Goal: Task Accomplishment & Management: Manage account settings

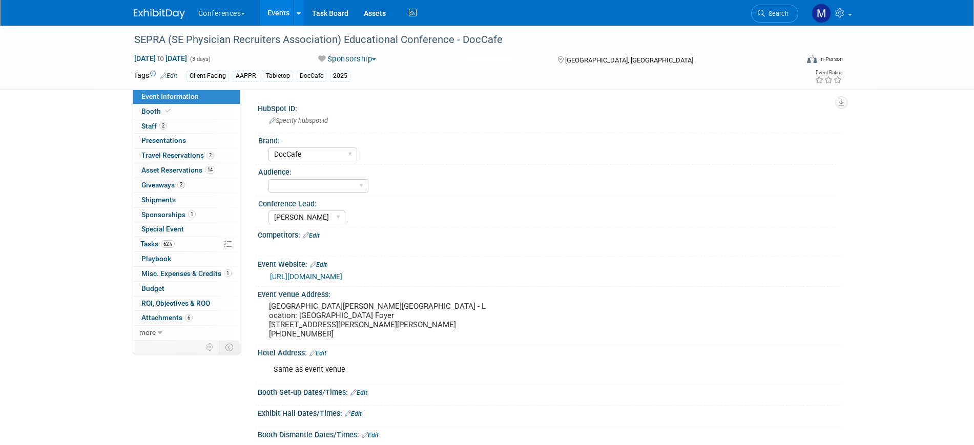
select select "DocCafe"
select select "[PERSON_NAME]"
click at [778, 15] on span "Search" at bounding box center [777, 14] width 24 height 8
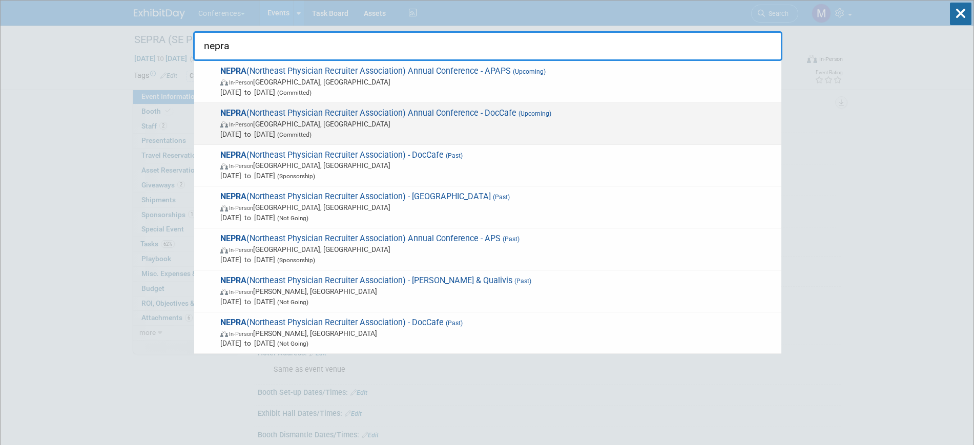
type input "nepra"
click at [274, 113] on span "NEPRA (Northeast Physician Recruiter Association) Annual Conference - DocCafe (…" at bounding box center [496, 123] width 559 height 31
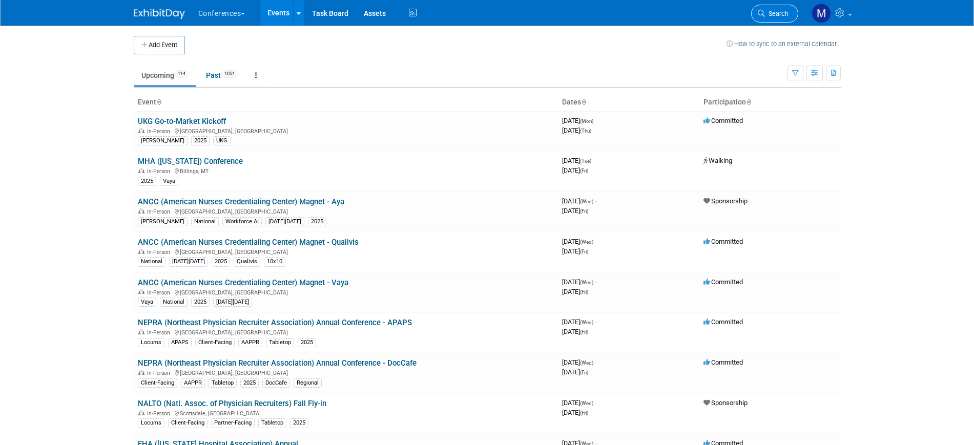
click at [772, 13] on span "Search" at bounding box center [777, 14] width 24 height 8
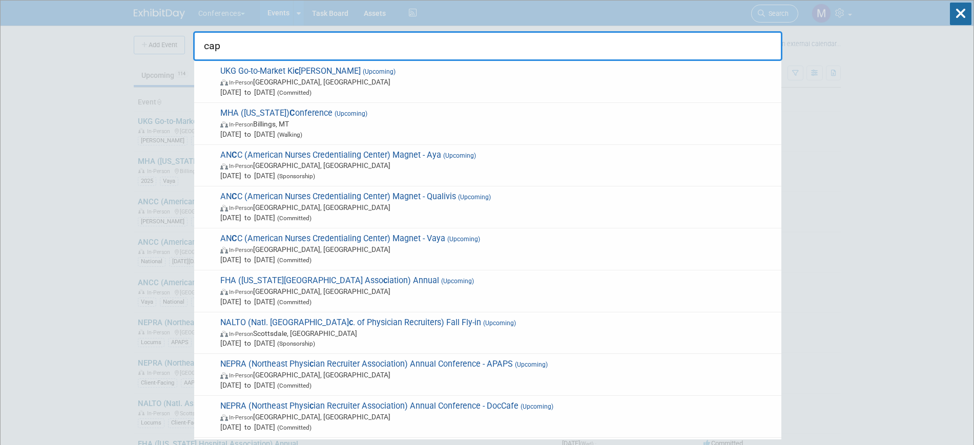
type input "caps"
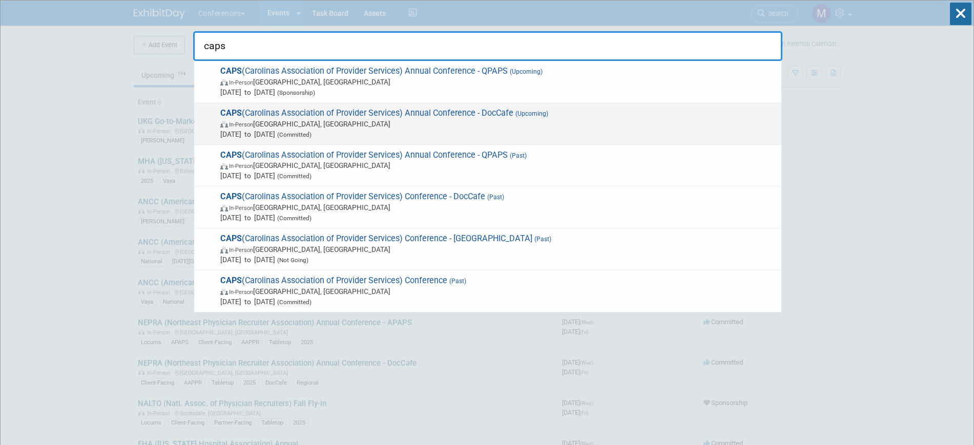
click at [442, 118] on span "CAPS (Carolinas Association of Provider Services) Annual Conference - DocCafe (…" at bounding box center [496, 123] width 559 height 31
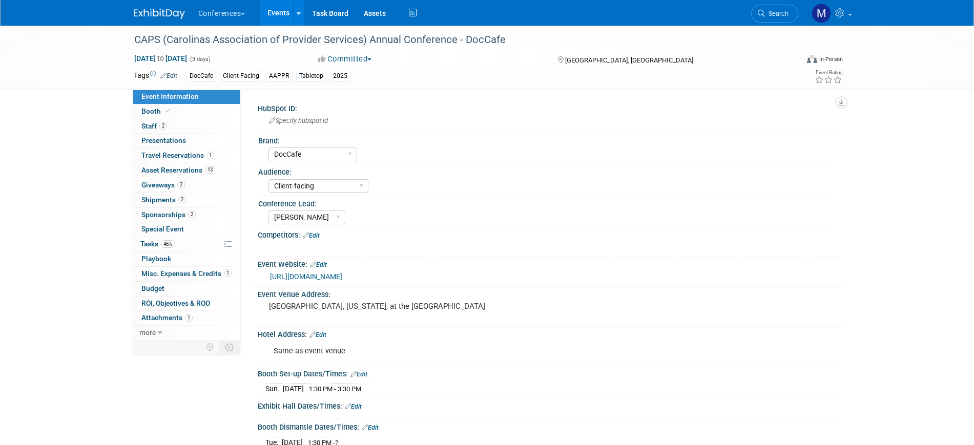
select select "DocCafe"
select select "Client-facing"
select select "Marygrace"
click at [155, 247] on span "Tasks 46%" at bounding box center [157, 244] width 34 height 8
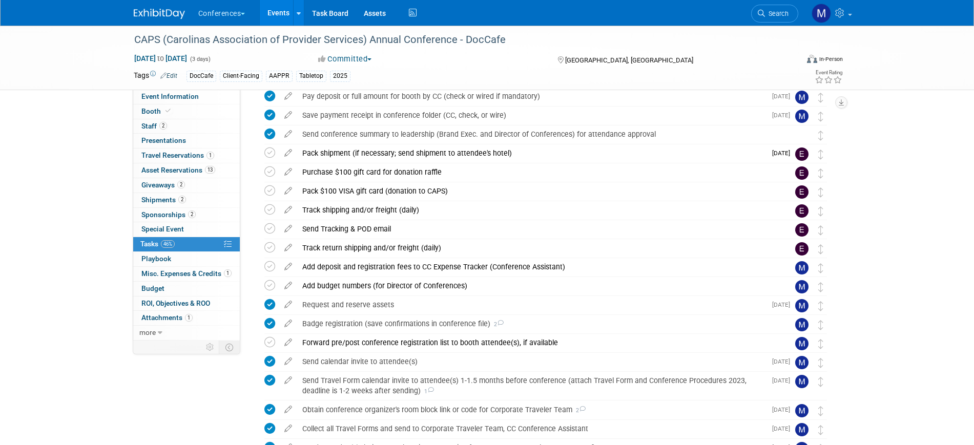
scroll to position [164, 0]
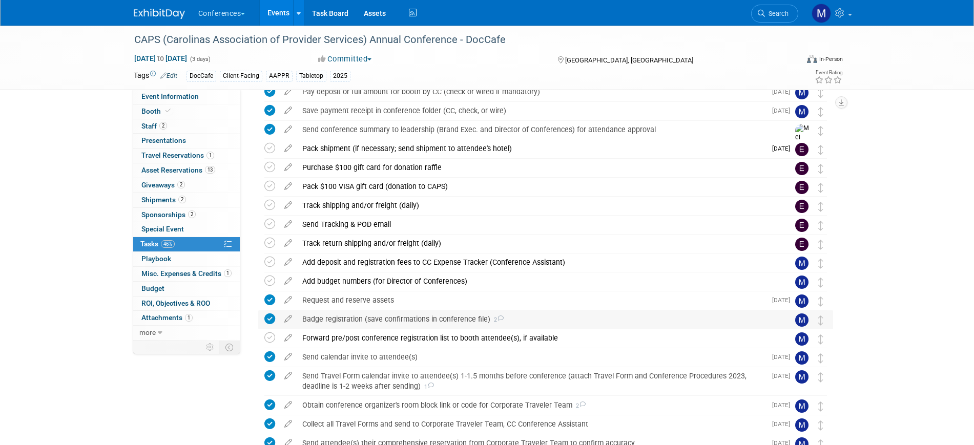
click at [406, 318] on div "Badge registration (save confirmations in conference file) 2" at bounding box center [535, 318] width 477 height 17
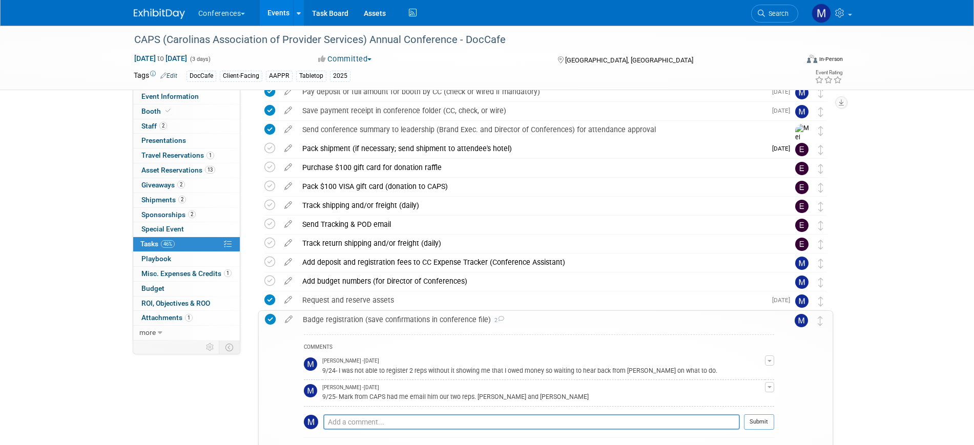
click at [406, 318] on div "Badge registration (save confirmations in conference file) 2" at bounding box center [536, 319] width 476 height 17
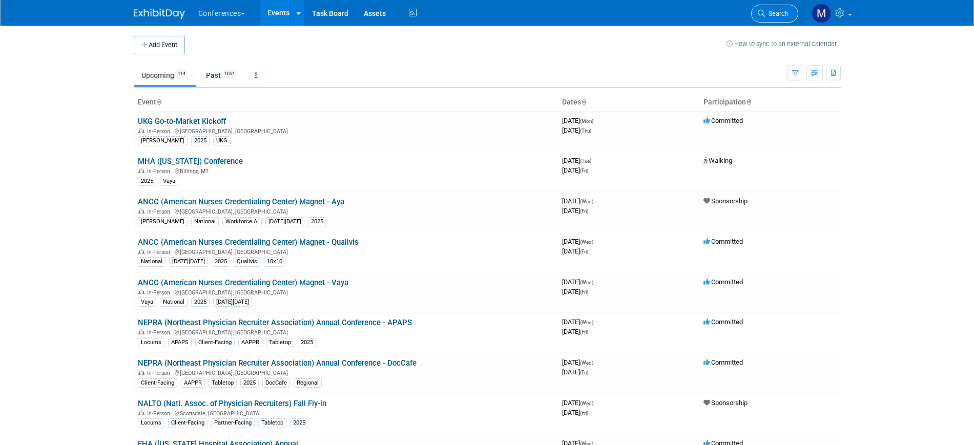
click at [768, 15] on span "Search" at bounding box center [777, 14] width 24 height 8
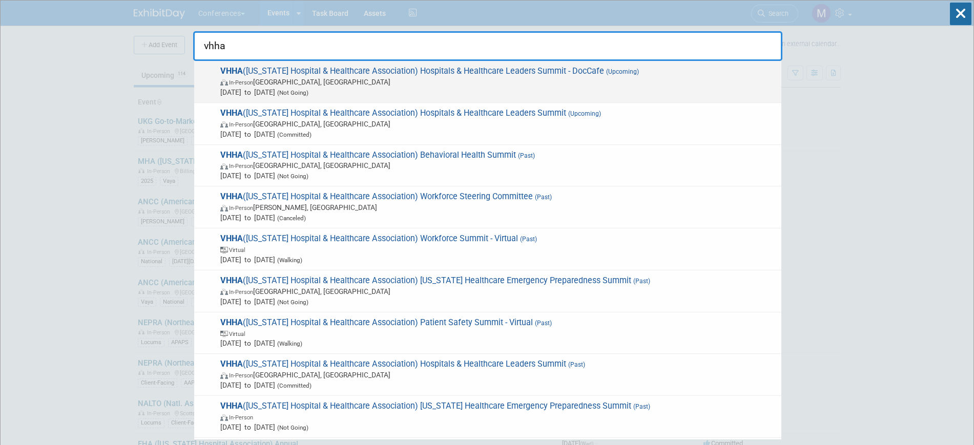
type input "vhha"
click at [471, 86] on span "In-Person Hot Springs, VA" at bounding box center [498, 82] width 556 height 10
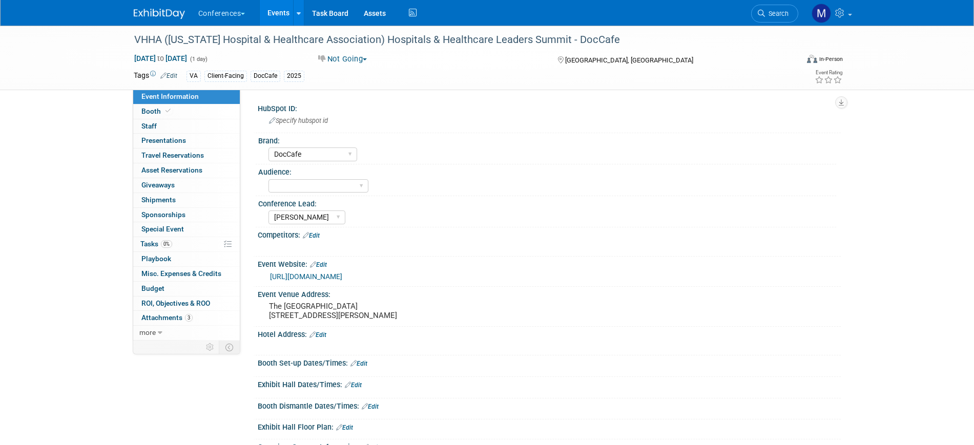
select select "DocCafe"
select select "[PERSON_NAME]"
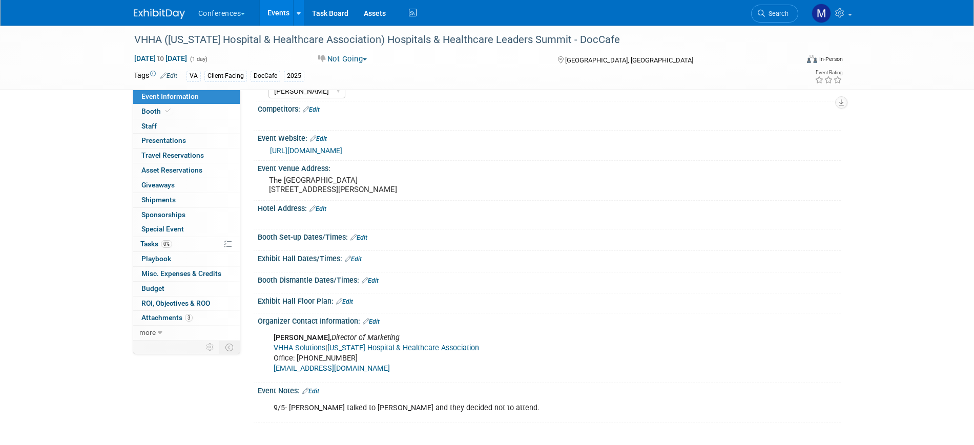
scroll to position [159, 0]
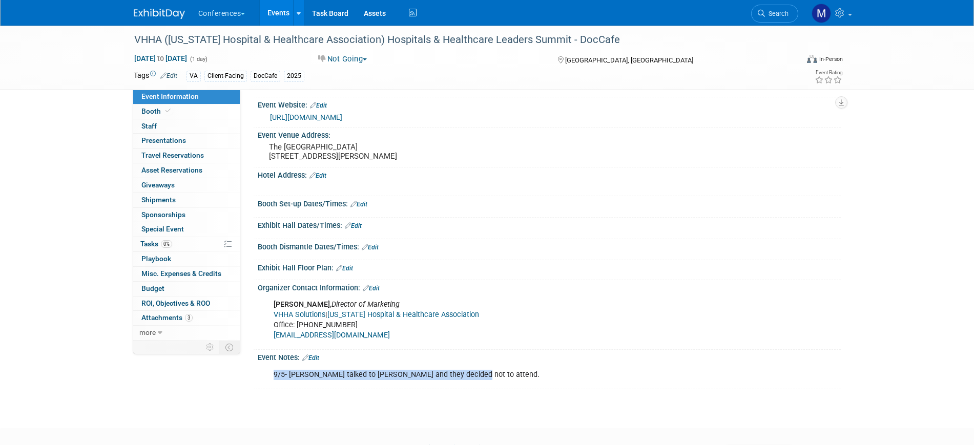
drag, startPoint x: 470, startPoint y: 384, endPoint x: 271, endPoint y: 384, distance: 198.2
click at [271, 384] on div "9/5- [PERSON_NAME] talked to [PERSON_NAME] and they decided not to attend." at bounding box center [496, 375] width 461 height 20
copy div "9/5- [PERSON_NAME] talked to [PERSON_NAME] and they decided not to attend."
click at [767, 16] on span "Search" at bounding box center [777, 14] width 24 height 8
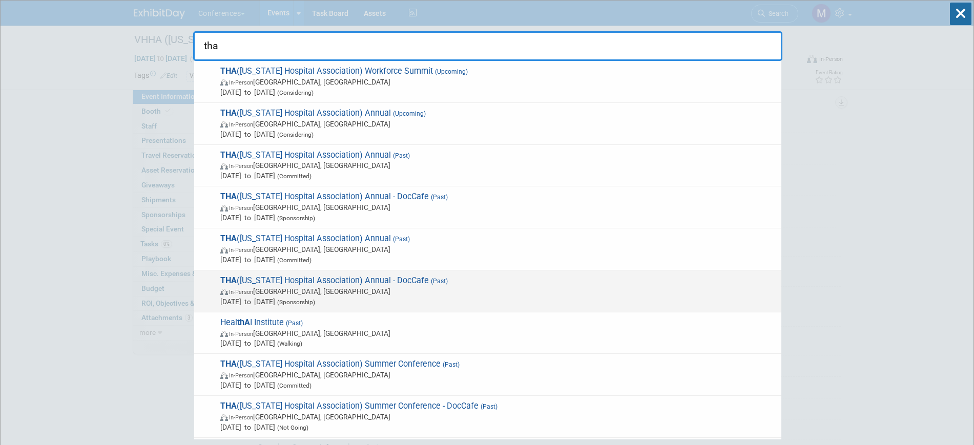
type input "tha"
click at [394, 286] on span "In-Person Nashville, TN" at bounding box center [498, 291] width 556 height 10
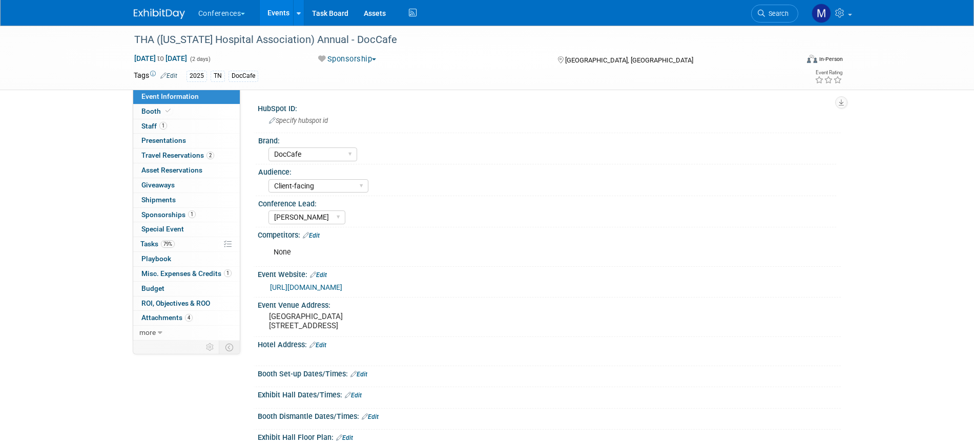
select select "DocCafe"
select select "Client-facing"
select select "[PERSON_NAME]"
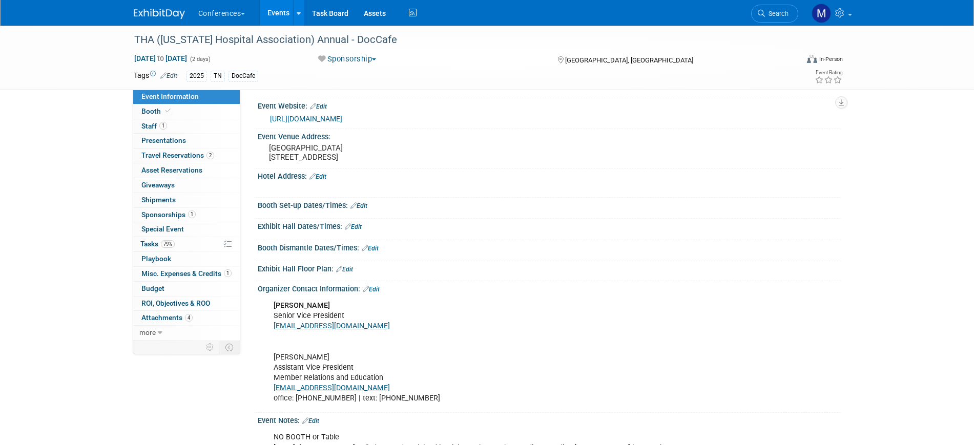
scroll to position [244, 0]
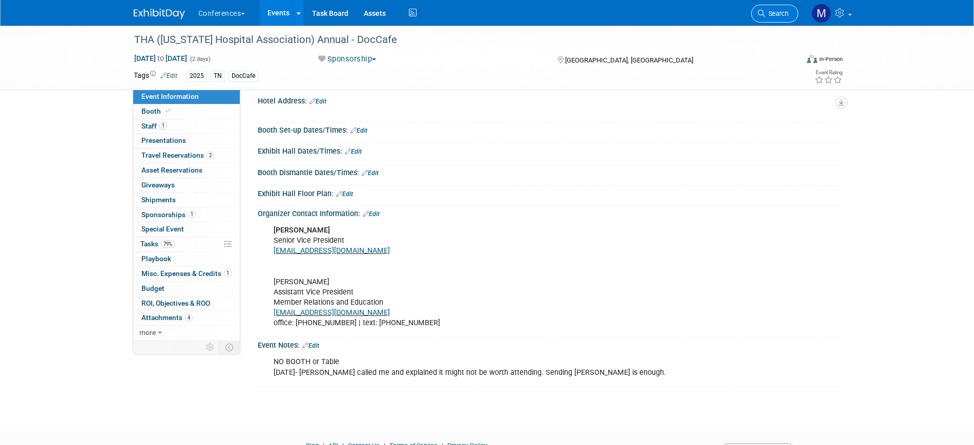
click at [774, 18] on link "Search" at bounding box center [774, 14] width 47 height 18
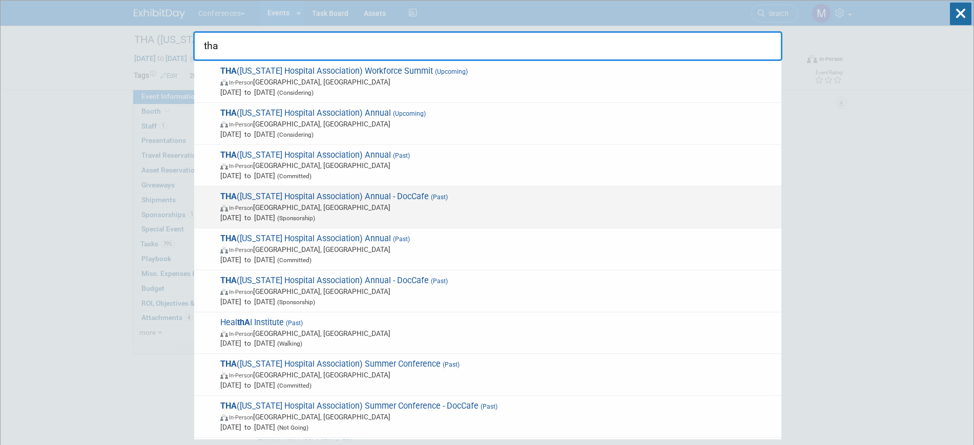
type input "tha"
click at [366, 200] on span "THA (Texas Hospital Association) Annual - DocCafe (Past) In-Person San Antonio,…" at bounding box center [496, 207] width 559 height 31
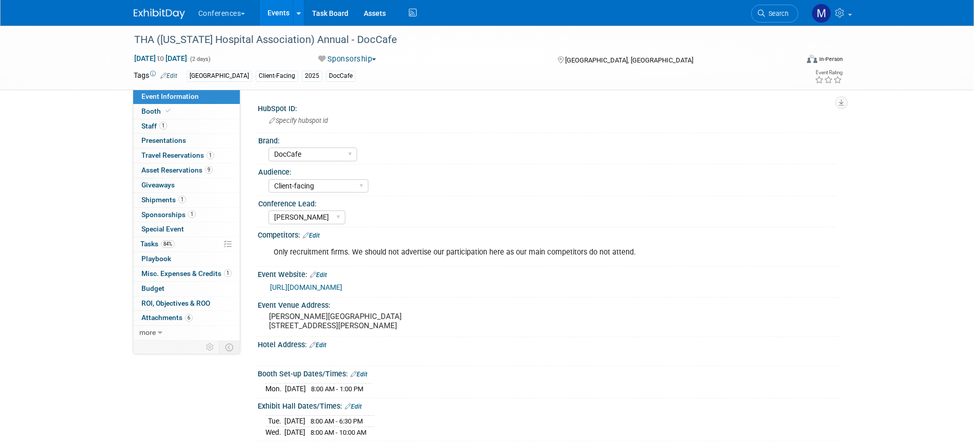
select select "DocCafe"
select select "Client-facing"
select select "[PERSON_NAME]"
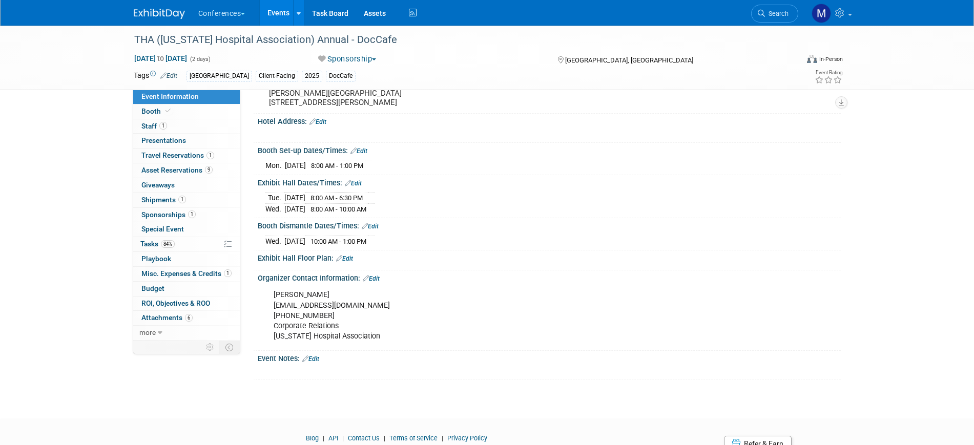
scroll to position [277, 0]
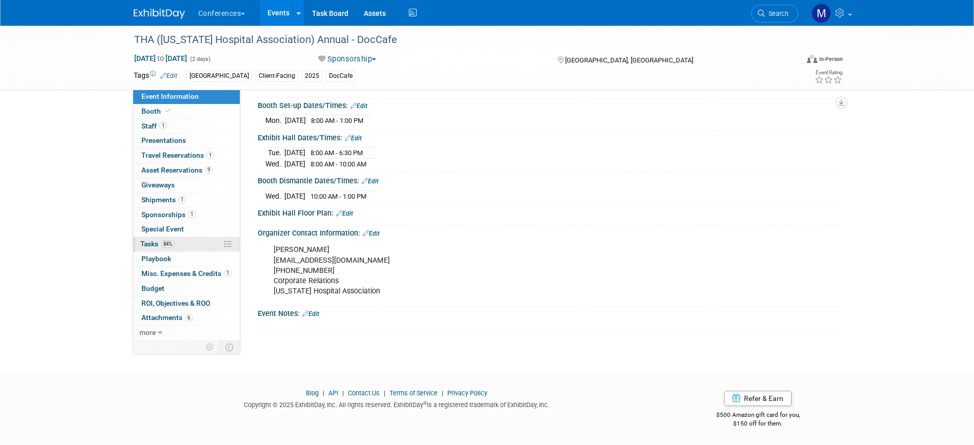
click at [189, 245] on link "84% Tasks 84%" at bounding box center [186, 244] width 107 height 14
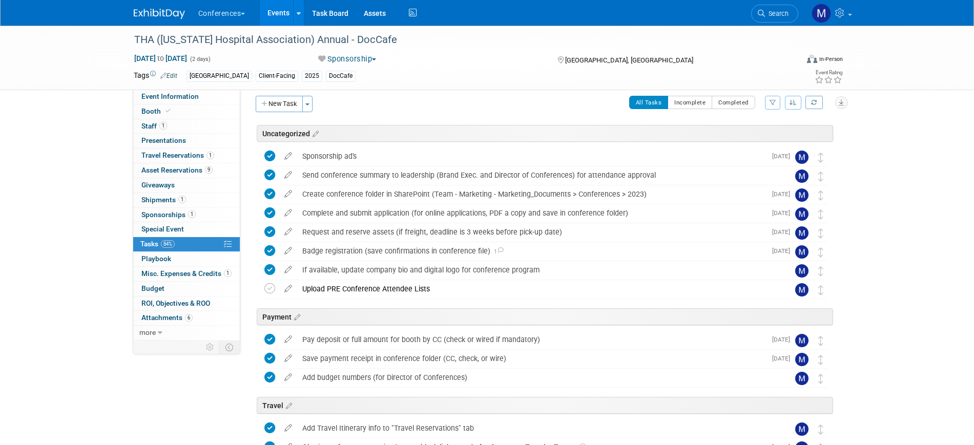
scroll to position [0, 0]
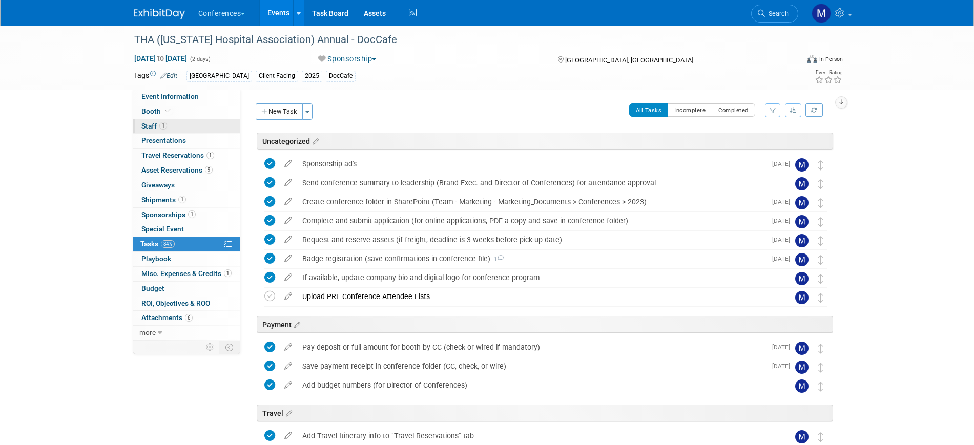
click at [189, 121] on link "1 Staff 1" at bounding box center [186, 126] width 107 height 14
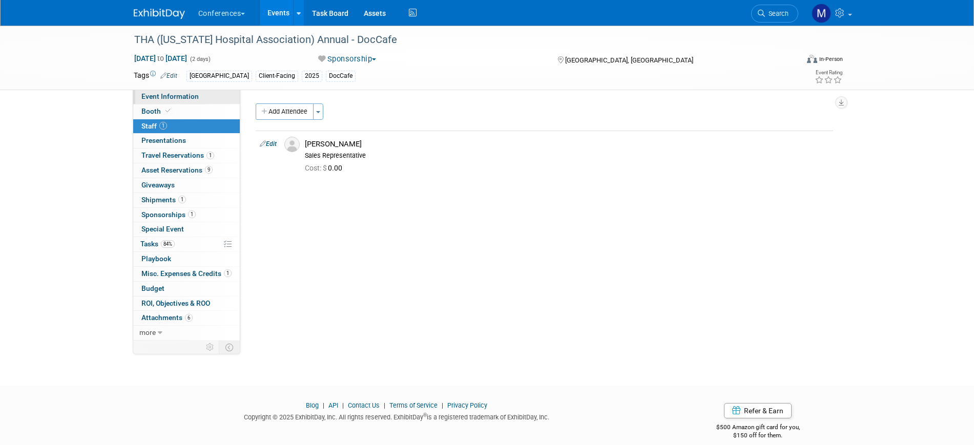
click at [218, 97] on link "Event Information" at bounding box center [186, 97] width 107 height 14
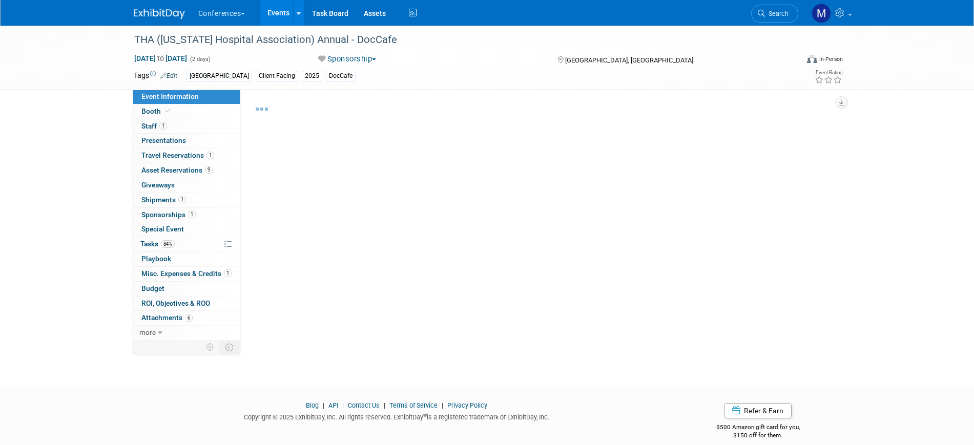
select select "DocCafe"
select select "Client-facing"
select select "[PERSON_NAME]"
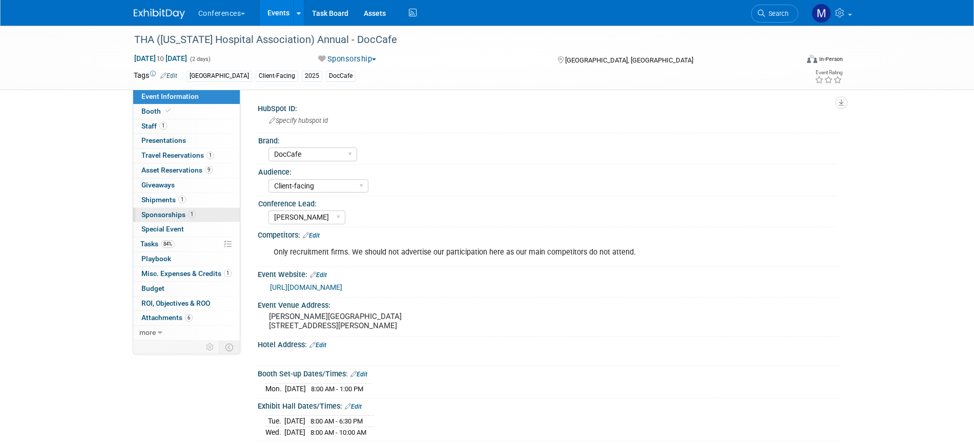
click at [182, 215] on span "Sponsorships 1" at bounding box center [168, 214] width 54 height 8
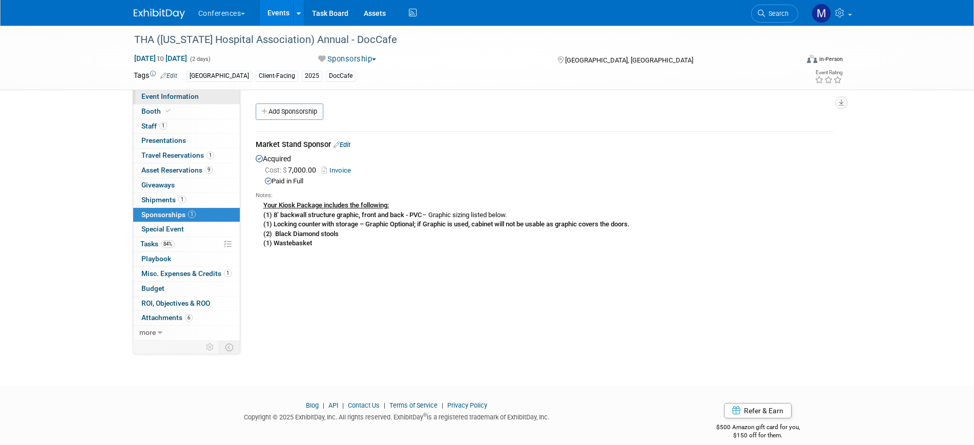
click at [210, 93] on link "Event Information" at bounding box center [186, 97] width 107 height 14
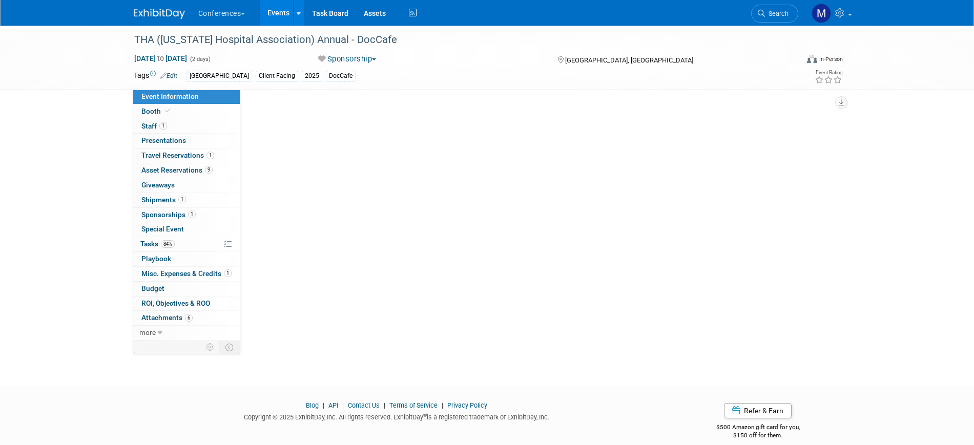
select select "DocCafe"
select select "Client-facing"
select select "[PERSON_NAME]"
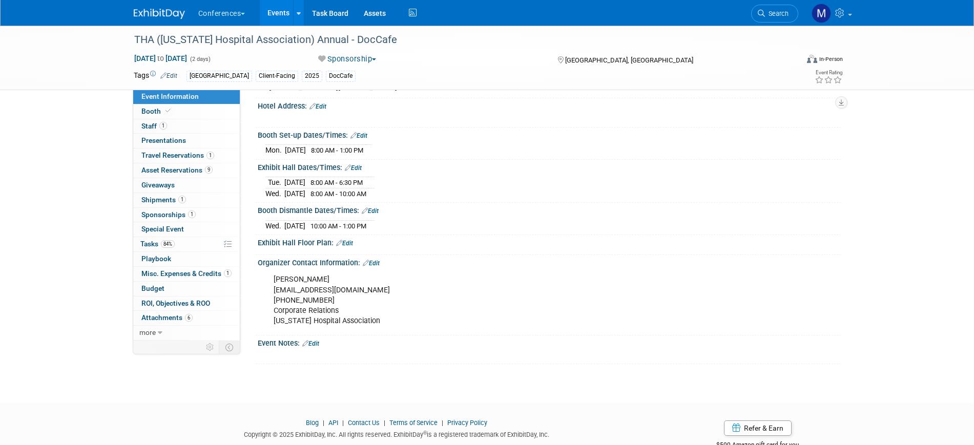
scroll to position [257, 0]
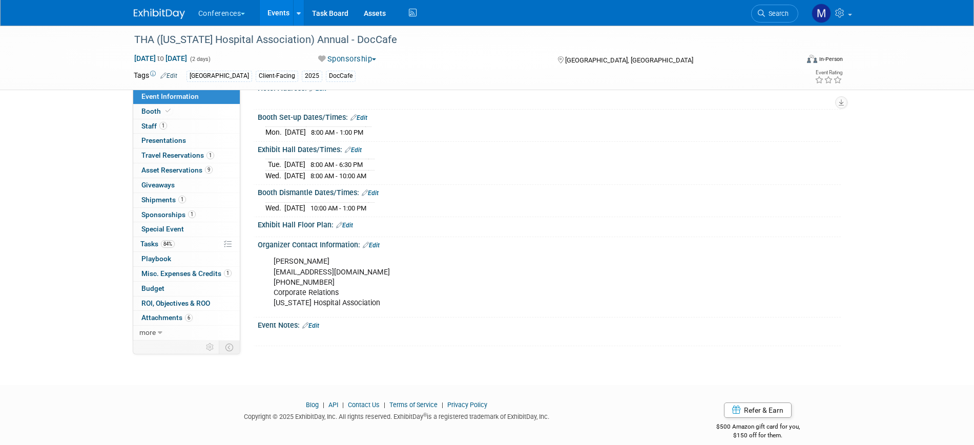
click at [319, 329] on link "Edit" at bounding box center [310, 325] width 17 height 7
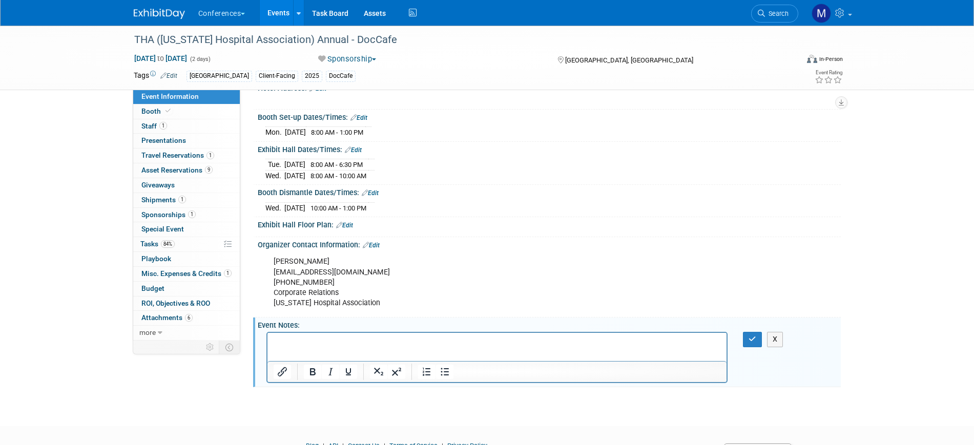
scroll to position [0, 0]
click at [379, 340] on p "Wants a bigger booth versus Kioask (higher price point sponsorship." at bounding box center [497, 342] width 448 height 10
click at [500, 343] on p "Wants a bigger booth versus Kiosk (higher price point sponsorship." at bounding box center [497, 342] width 448 height 10
click at [494, 341] on p "Wants a bigger booth versus Kiosk (higher price point sponsorship). Get a table…" at bounding box center [497, 342] width 448 height 10
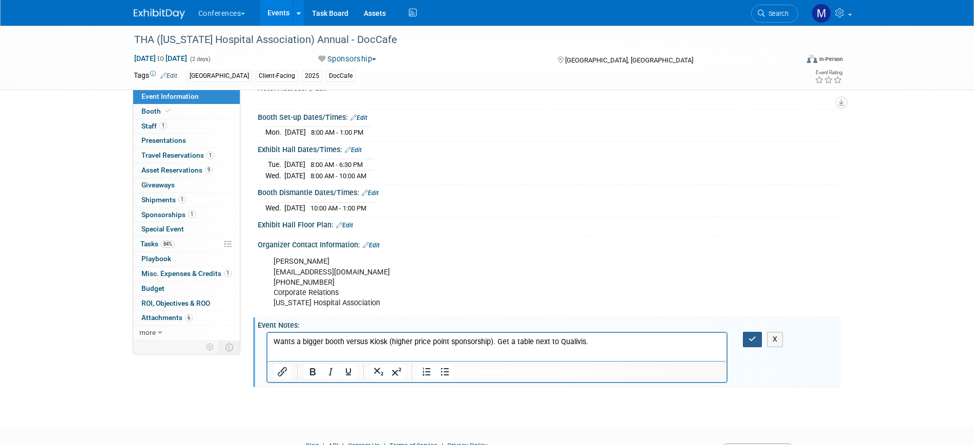
click at [749, 341] on button "button" at bounding box center [752, 339] width 19 height 15
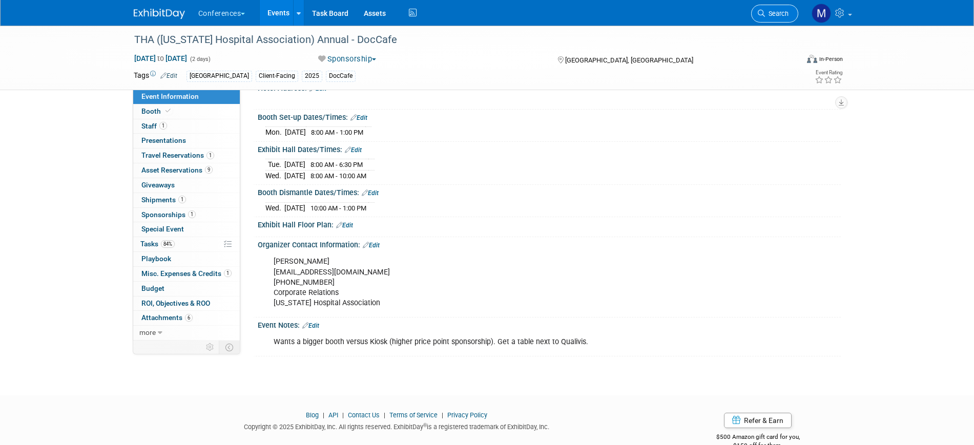
click at [771, 10] on span "Search" at bounding box center [777, 14] width 24 height 8
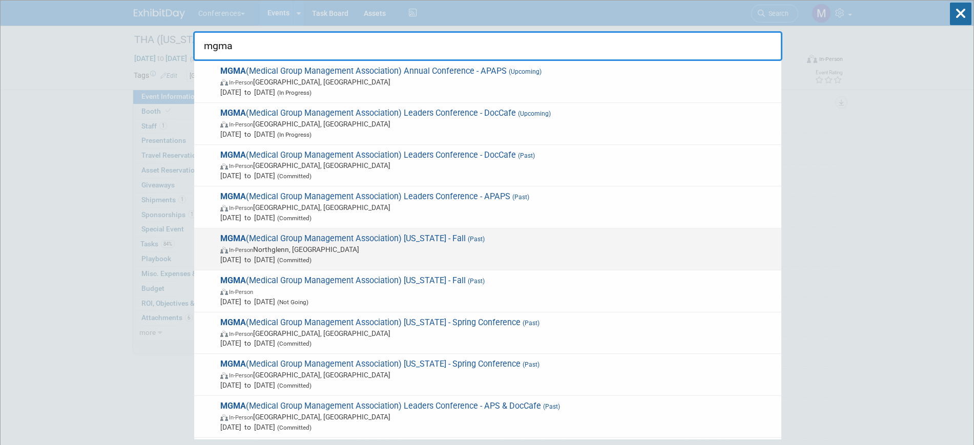
type input "mgma"
click at [463, 250] on span "In-Person Northglenn, CO" at bounding box center [498, 249] width 556 height 10
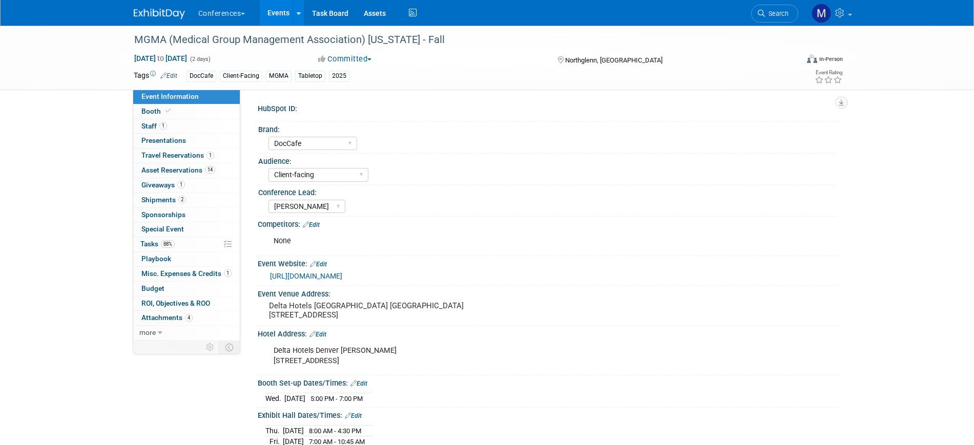
select select "DocCafe"
select select "Client-facing"
select select "[PERSON_NAME]"
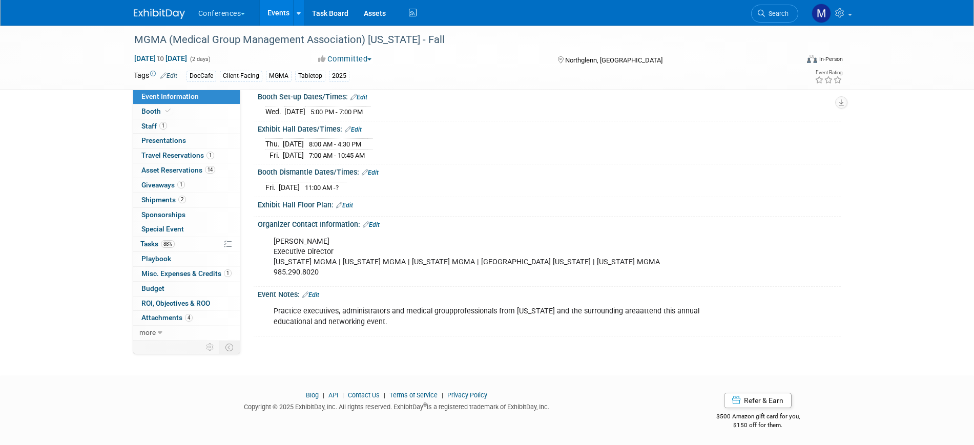
scroll to position [298, 0]
click at [316, 291] on link "Edit" at bounding box center [310, 294] width 17 height 7
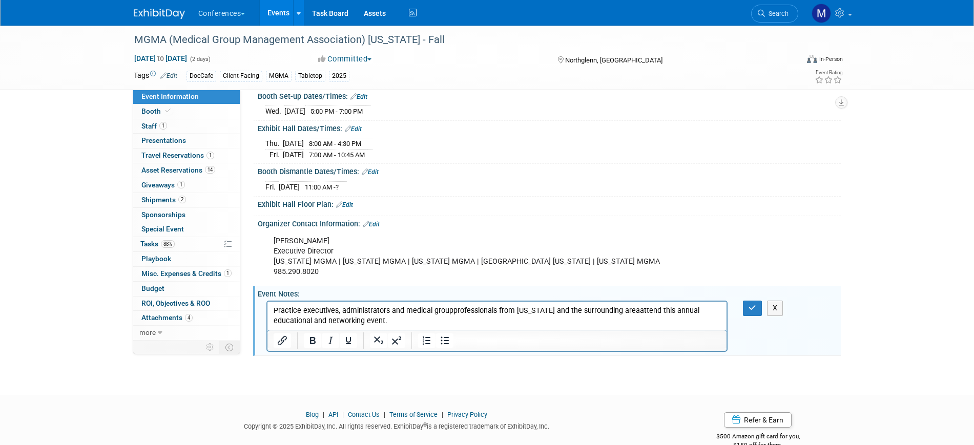
scroll to position [0, 0]
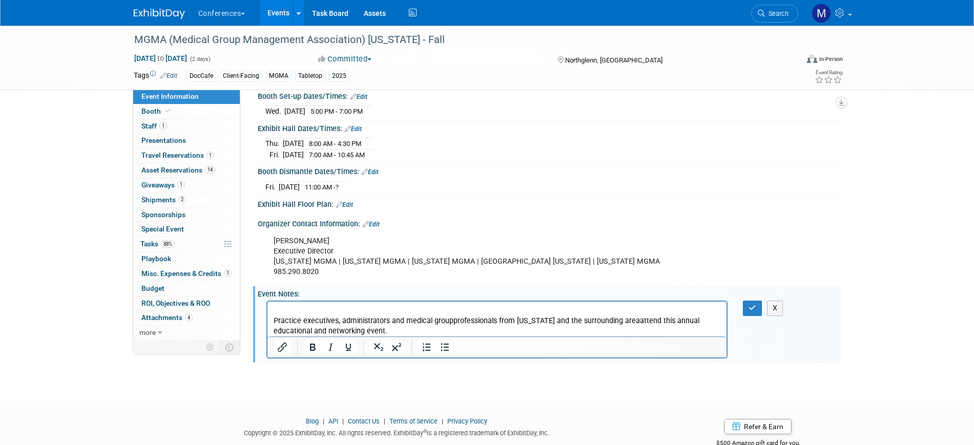
click at [284, 310] on p "Rich Text Area. Press ALT-0 for help." at bounding box center [497, 311] width 448 height 10
click at [440, 312] on p "Aubrielle - I wouldn't waste our time going next year. It's very small and not …" at bounding box center [497, 311] width 448 height 10
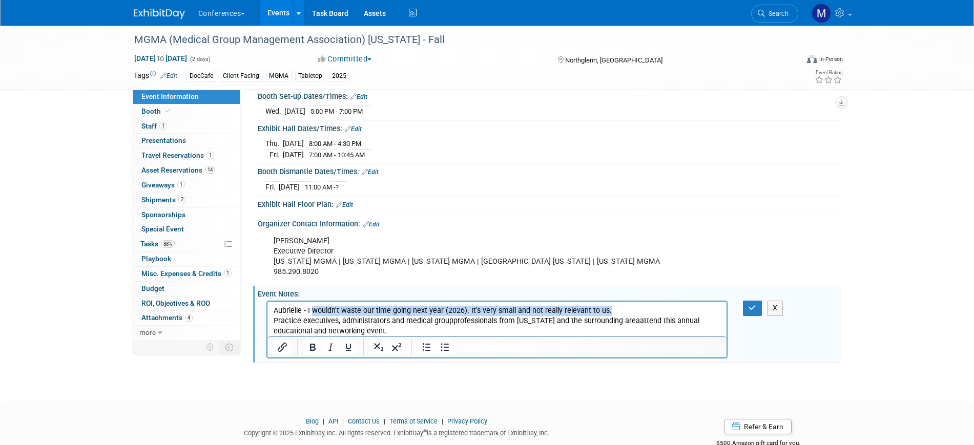
drag, startPoint x: 605, startPoint y: 311, endPoint x: 311, endPoint y: 309, distance: 294.0
click at [311, 309] on p "Aubrielle - I wouldn't waste our time going next year (2026). It's very small a…" at bounding box center [497, 311] width 448 height 10
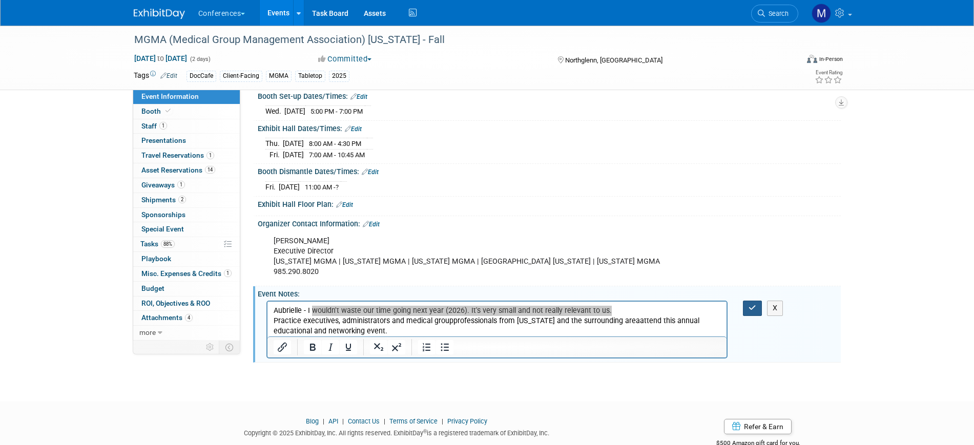
click at [748, 304] on button "button" at bounding box center [752, 308] width 19 height 15
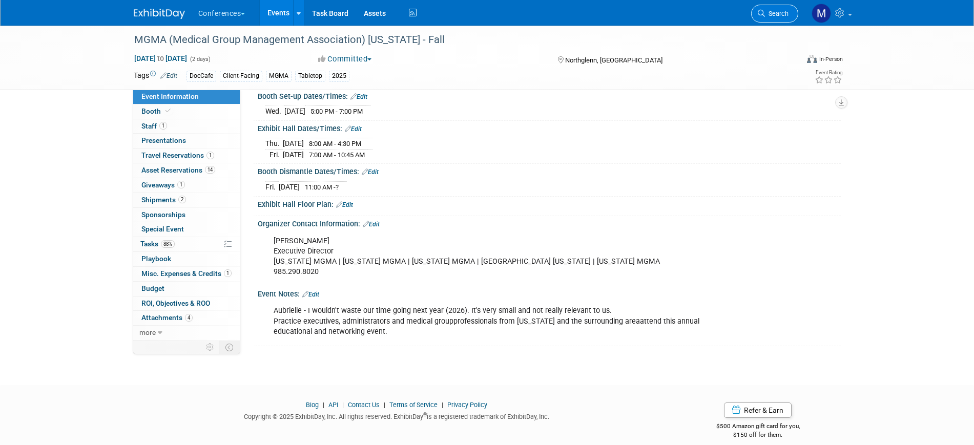
click at [765, 14] on span "Search" at bounding box center [777, 14] width 24 height 8
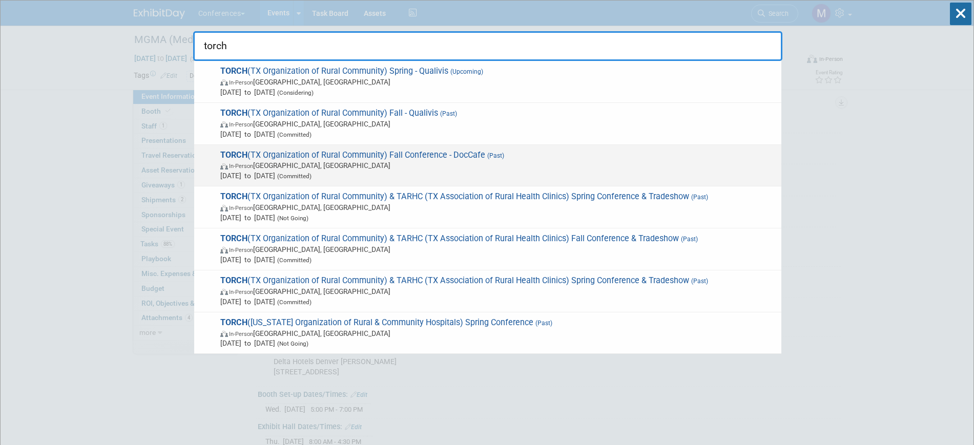
type input "torch"
click at [485, 153] on span "TORCH (TX Organization of Rural Community) Fall Conference - DocCafe (Past) In-…" at bounding box center [496, 165] width 559 height 31
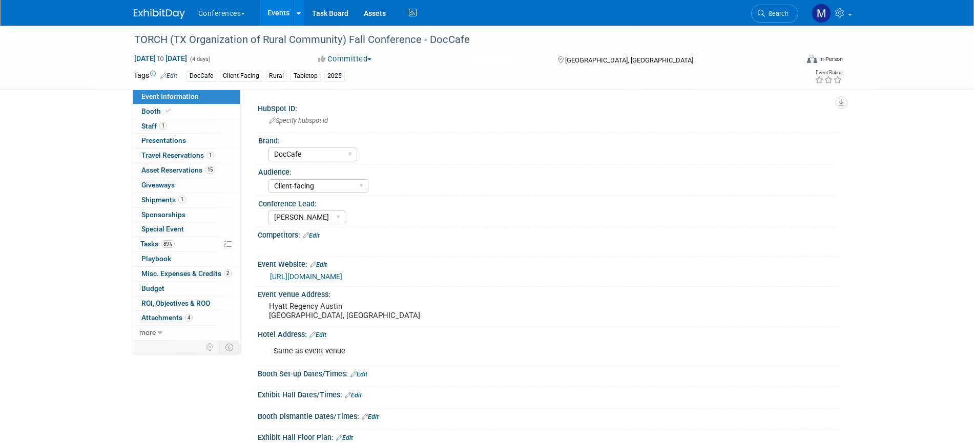
select select "DocCafe"
select select "Client-facing"
select select "[PERSON_NAME]"
click at [162, 129] on span "1" at bounding box center [163, 126] width 8 height 8
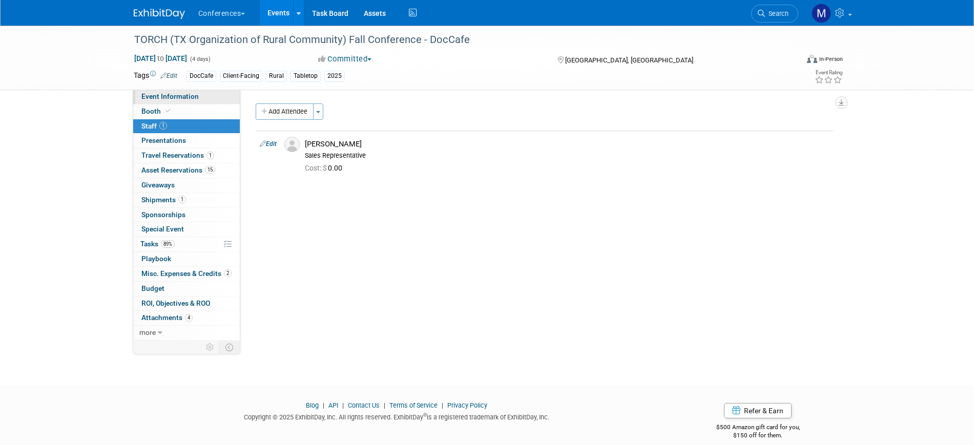
click at [189, 95] on span "Event Information" at bounding box center [169, 96] width 57 height 8
select select "DocCafe"
select select "Client-facing"
select select "[PERSON_NAME]"
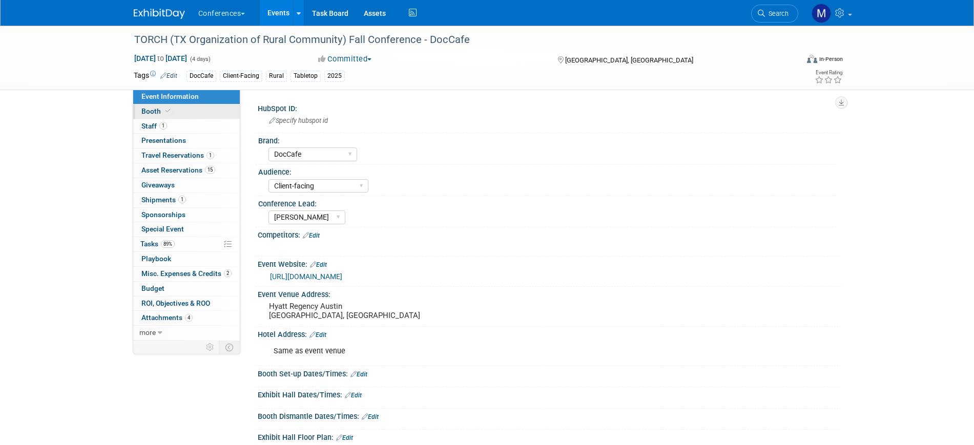
click at [206, 115] on link "Booth" at bounding box center [186, 111] width 107 height 14
select select "36" bar table"
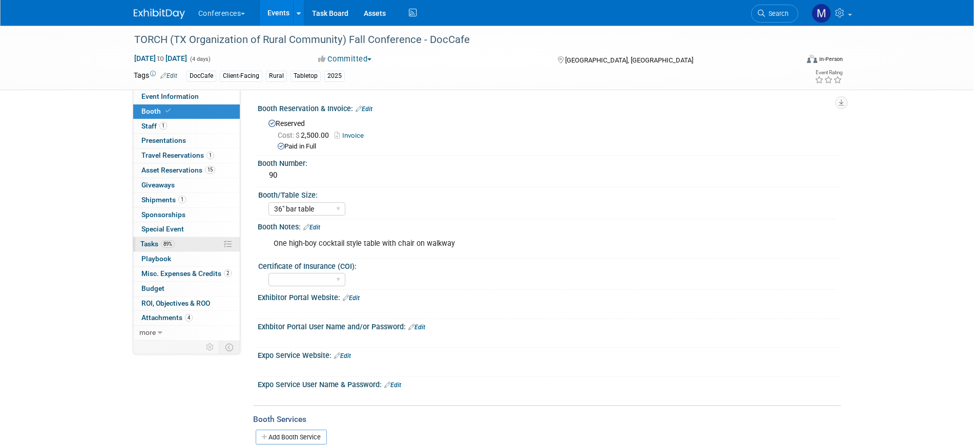
click at [196, 243] on link "89% Tasks 89%" at bounding box center [186, 244] width 107 height 14
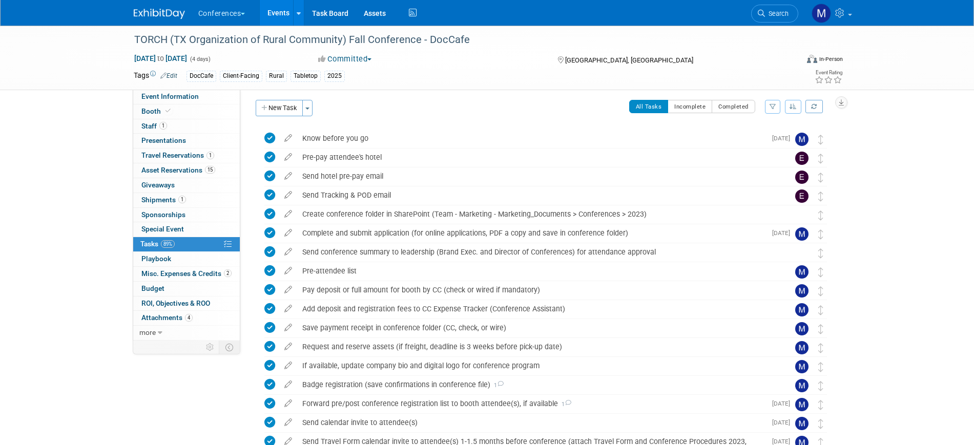
scroll to position [3, 0]
click at [187, 99] on span "Event Information" at bounding box center [169, 96] width 57 height 8
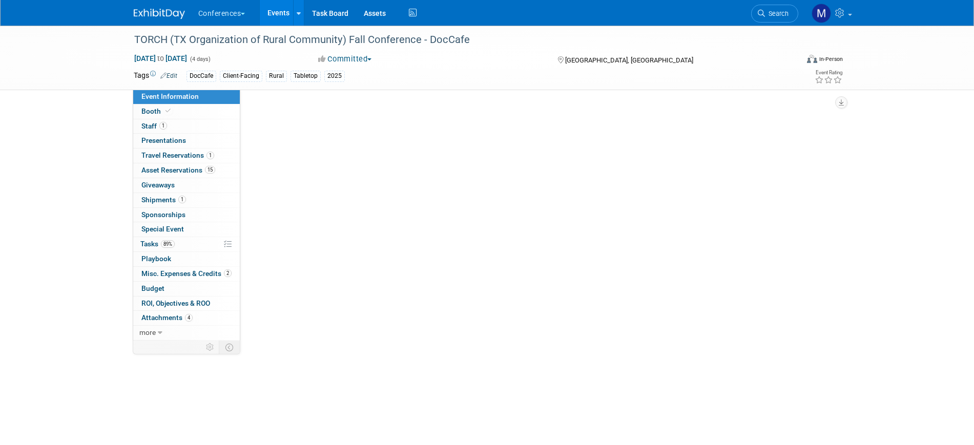
select select "DocCafe"
select select "Client-facing"
select select "[PERSON_NAME]"
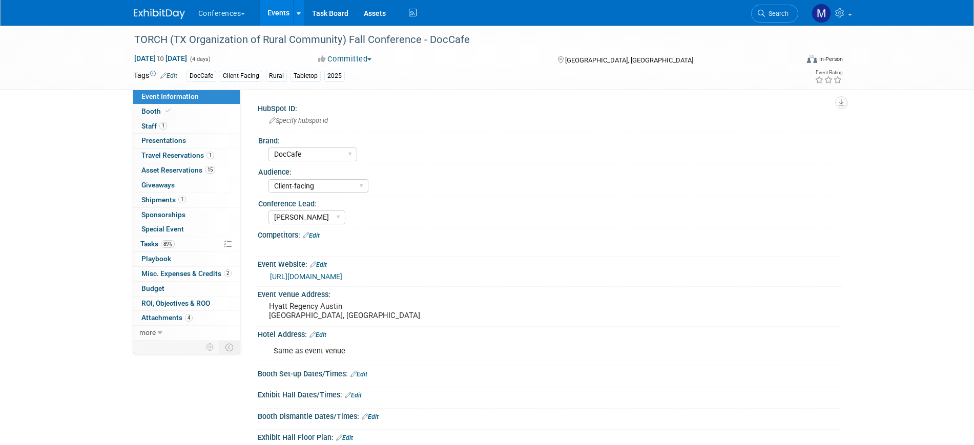
click at [521, 390] on div "Exhibit Hall Dates/Times: Edit" at bounding box center [549, 393] width 583 height 13
click at [764, 20] on link "Search" at bounding box center [774, 14] width 47 height 18
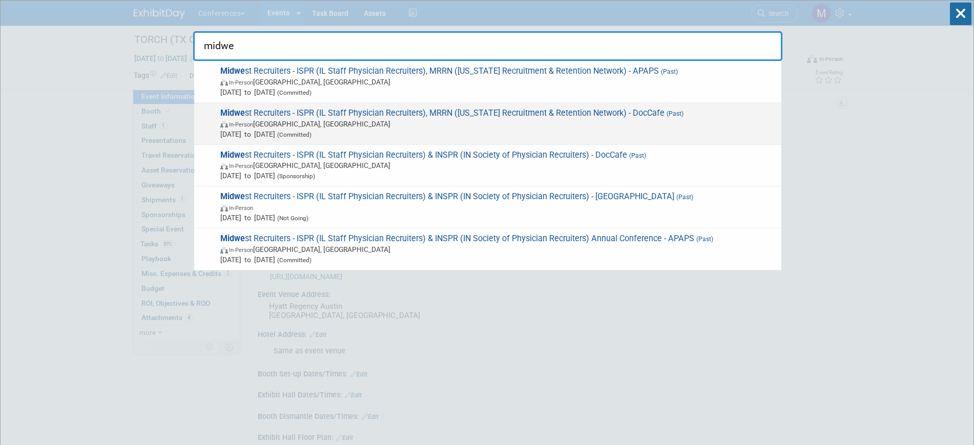
type input "midwe"
click at [287, 118] on span "Midwe st Recruiters - ISPR (IL Staff Physician Recruiters), MRRN (Michigan Recr…" at bounding box center [496, 123] width 559 height 31
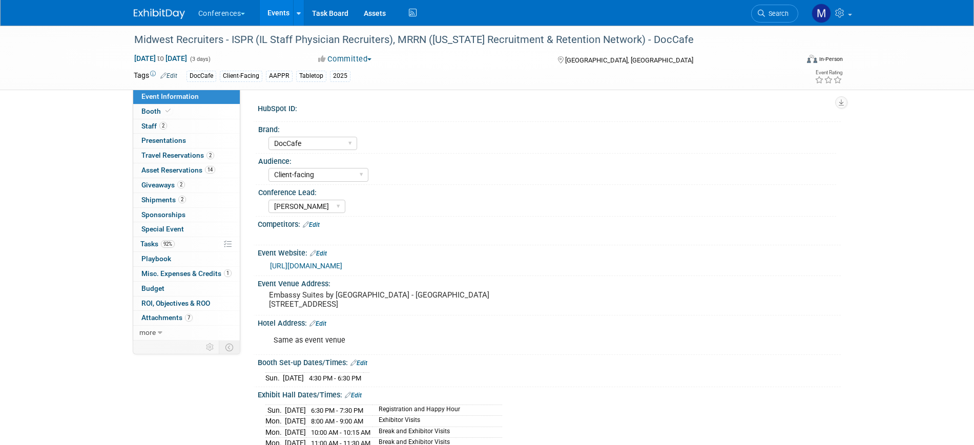
select select "DocCafe"
select select "Client-facing"
select select "[PERSON_NAME]"
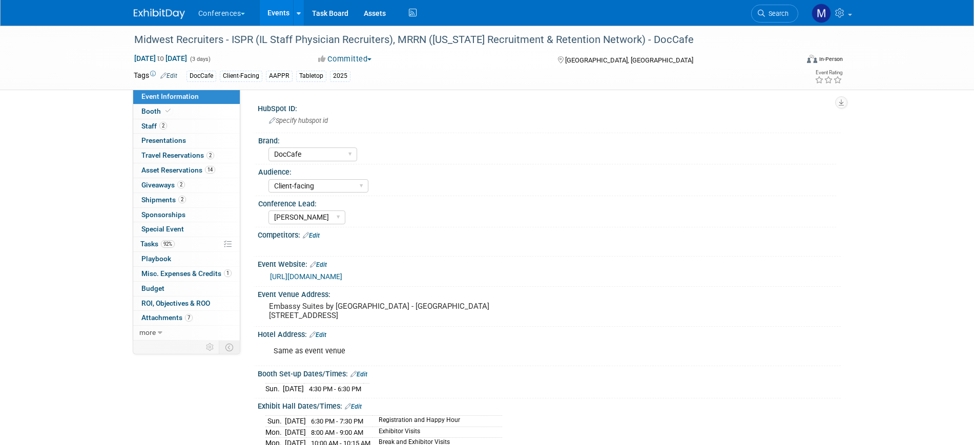
click at [319, 235] on link "Edit" at bounding box center [311, 235] width 17 height 7
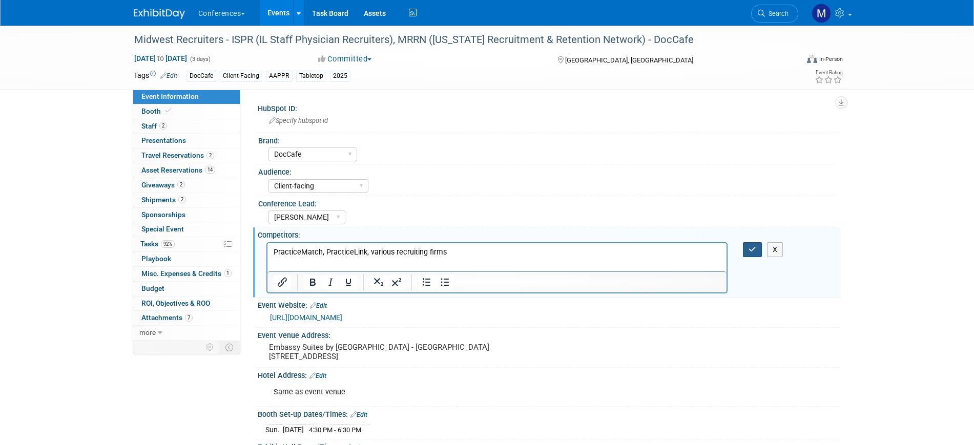
click at [748, 247] on button "button" at bounding box center [752, 249] width 19 height 15
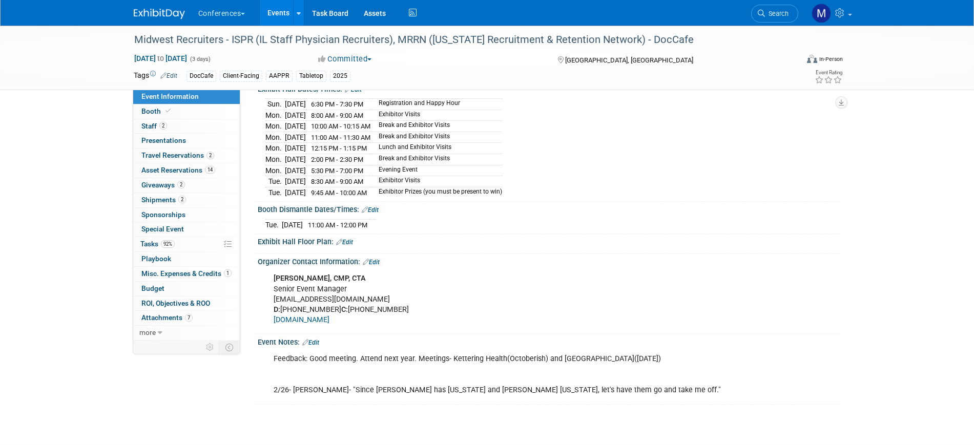
scroll to position [328, 0]
click at [767, 11] on span "Search" at bounding box center [777, 14] width 24 height 8
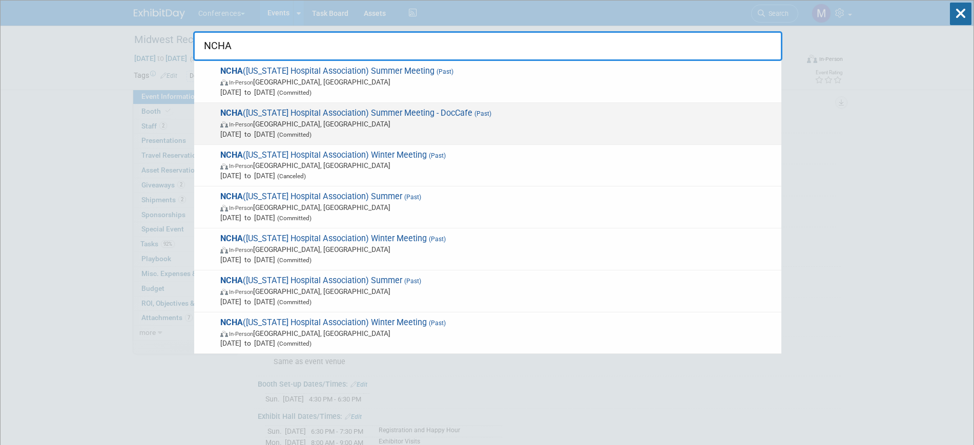
type input "NCHA"
click at [300, 114] on span "NCHA (North Carolina Hospital Association) Summer Meeting - DocCafe (Past) In-P…" at bounding box center [496, 123] width 559 height 31
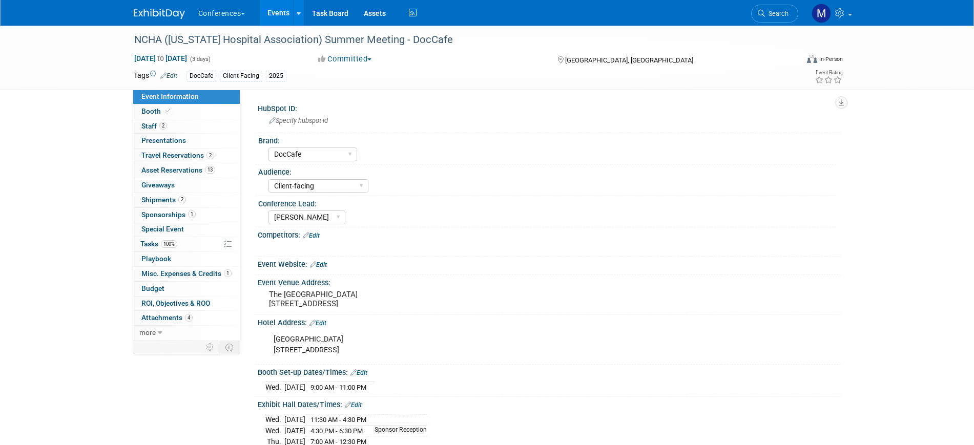
select select "DocCafe"
select select "Client-facing"
select select "[PERSON_NAME]"
click at [174, 123] on link "2 Staff 2" at bounding box center [186, 126] width 107 height 14
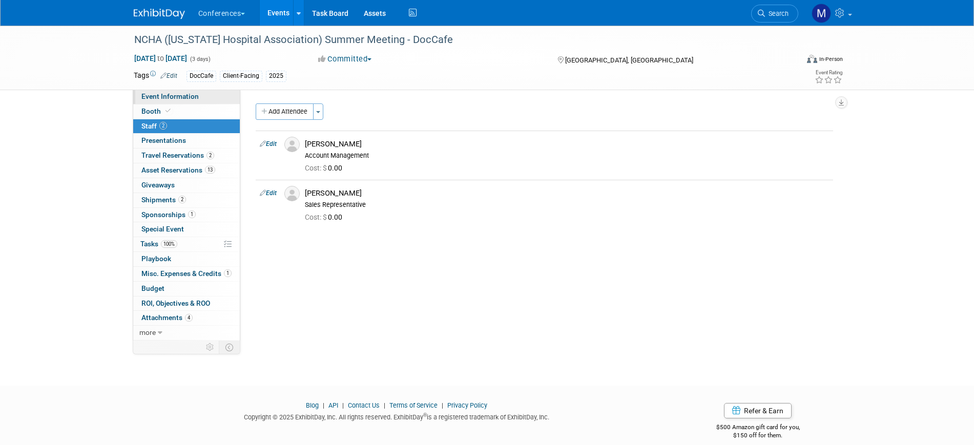
click at [191, 98] on span "Event Information" at bounding box center [169, 96] width 57 height 8
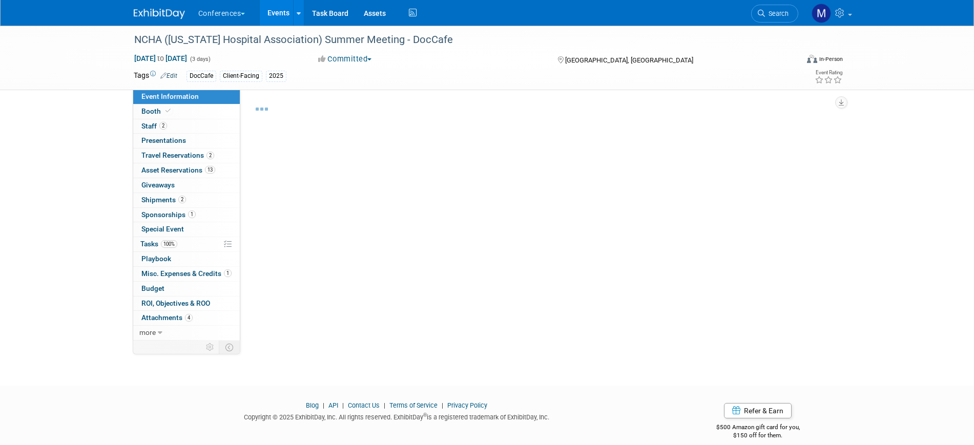
select select "DocCafe"
select select "Client-facing"
select select "[PERSON_NAME]"
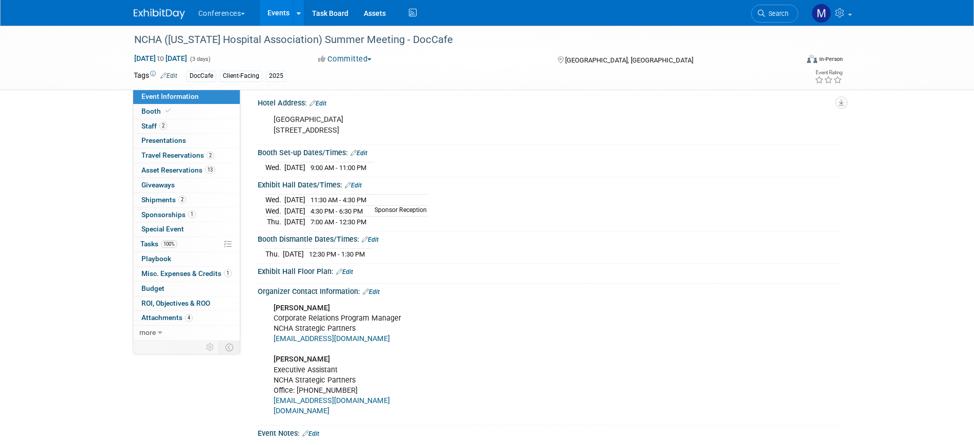
scroll to position [399, 0]
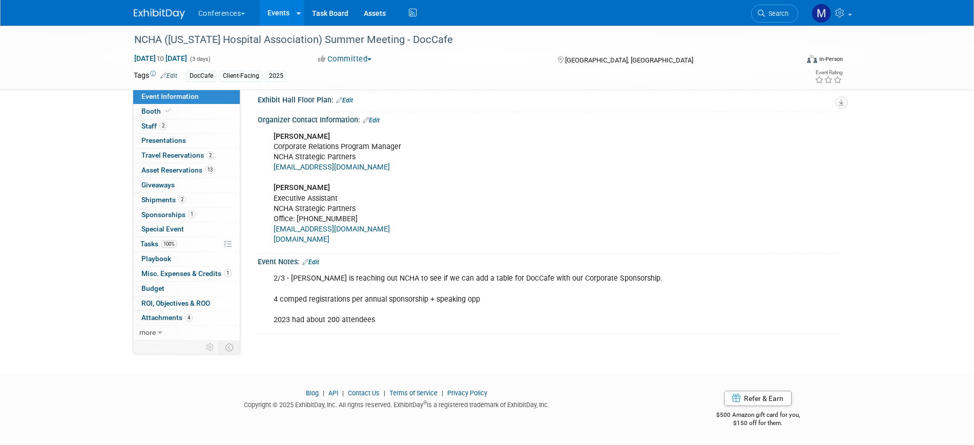
click at [317, 262] on link "Edit" at bounding box center [310, 262] width 17 height 7
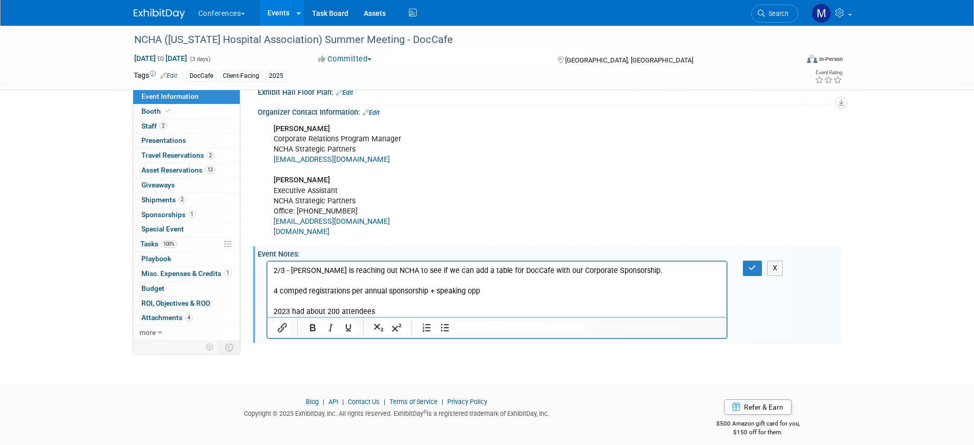
scroll to position [0, 0]
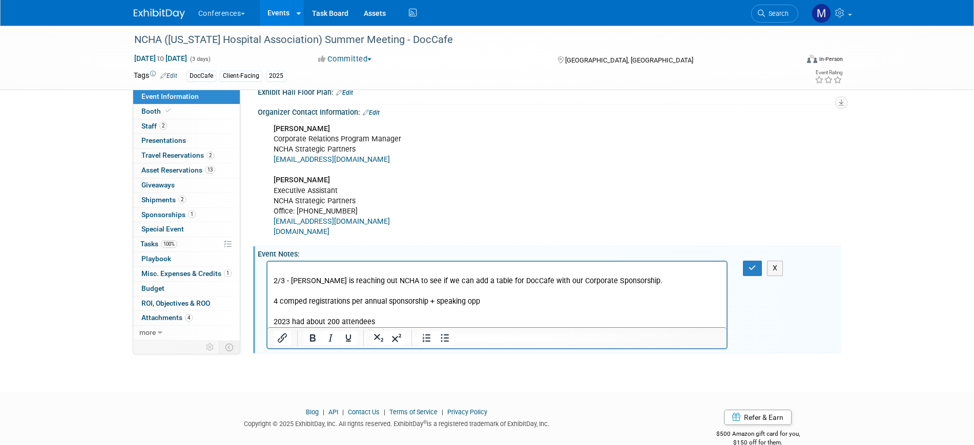
click at [287, 266] on p "2/3 - [PERSON_NAME] is reaching out NCHA to see if we can add a table for DocCa…" at bounding box center [497, 296] width 448 height 61
click at [428, 270] on p ""Feedback "Not a good conference for DC sale 2/3 - [PERSON_NAME] is reaching ou…" at bounding box center [497, 296] width 448 height 61
click at [306, 270] on p ""Feedback "Not a good conference for DC sale" 2/3 - [PERSON_NAME] is reaching o…" at bounding box center [497, 296] width 448 height 61
click at [524, 266] on p ""Feedback from [PERSON_NAME]- "Not a good conference for DC sale" 2/3 - [PERSON…" at bounding box center [497, 296] width 448 height 61
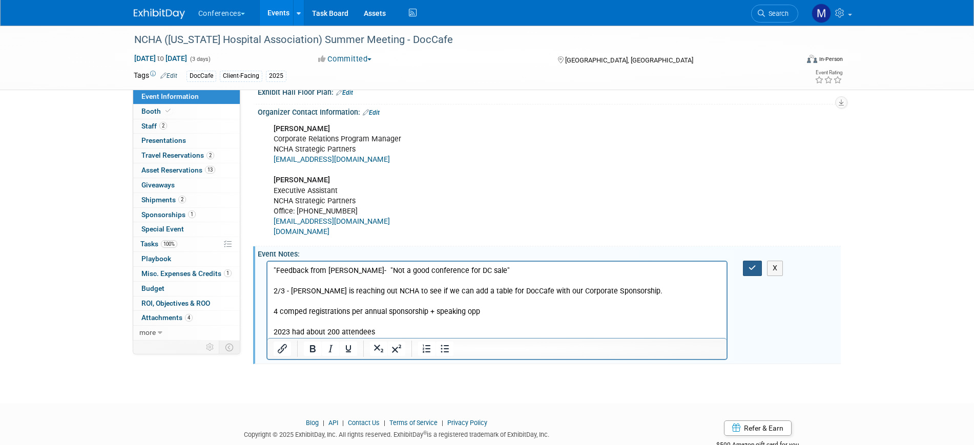
click at [752, 271] on icon "button" at bounding box center [752, 267] width 8 height 7
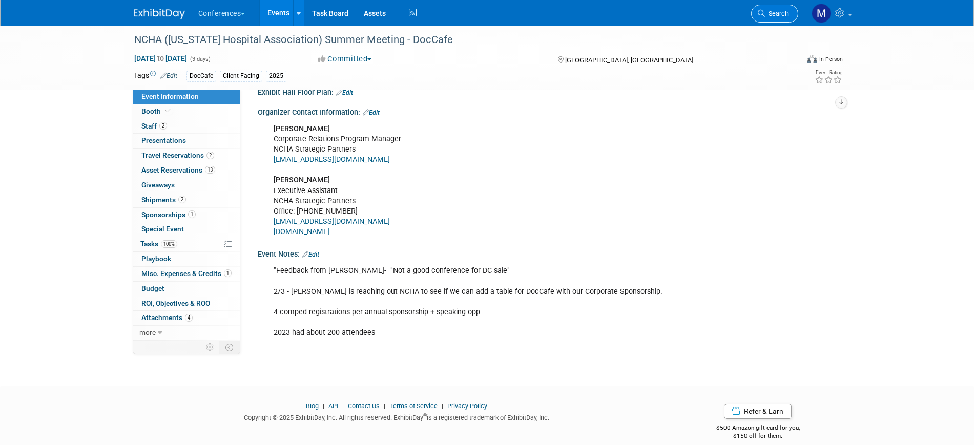
click at [766, 10] on span "Search" at bounding box center [777, 14] width 24 height 8
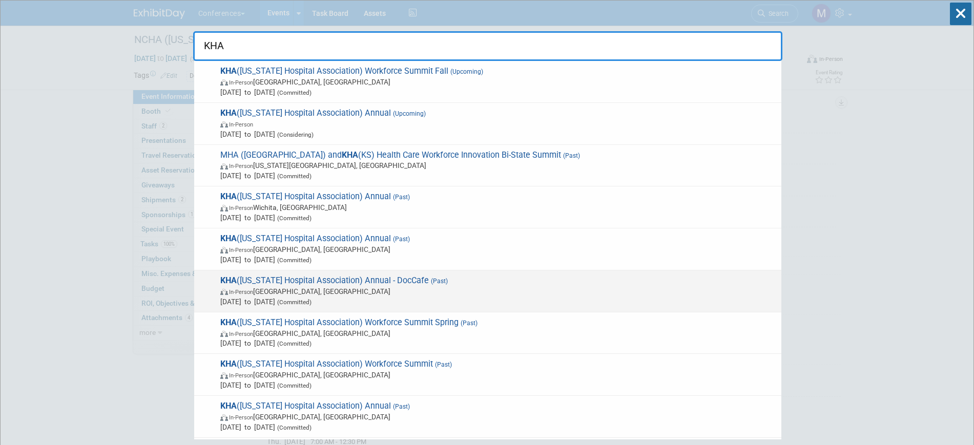
type input "KHA"
click at [442, 286] on span "In-Person Lexington, KY" at bounding box center [498, 291] width 556 height 10
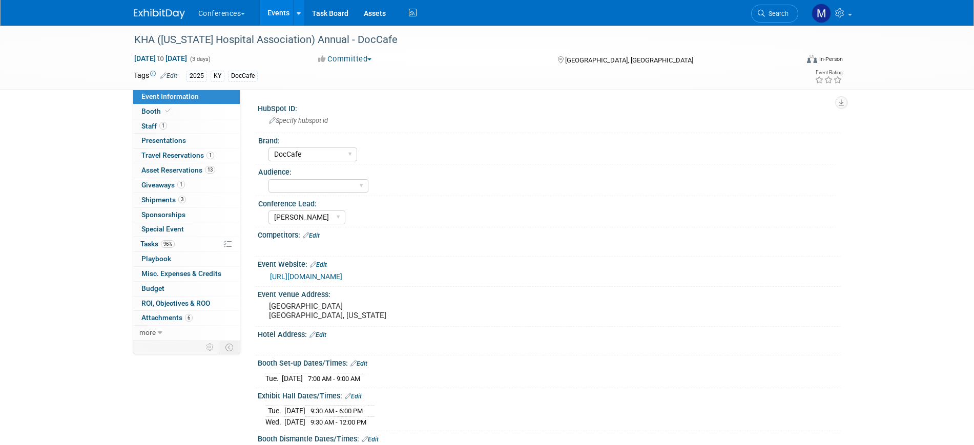
select select "DocCafe"
select select "[PERSON_NAME]"
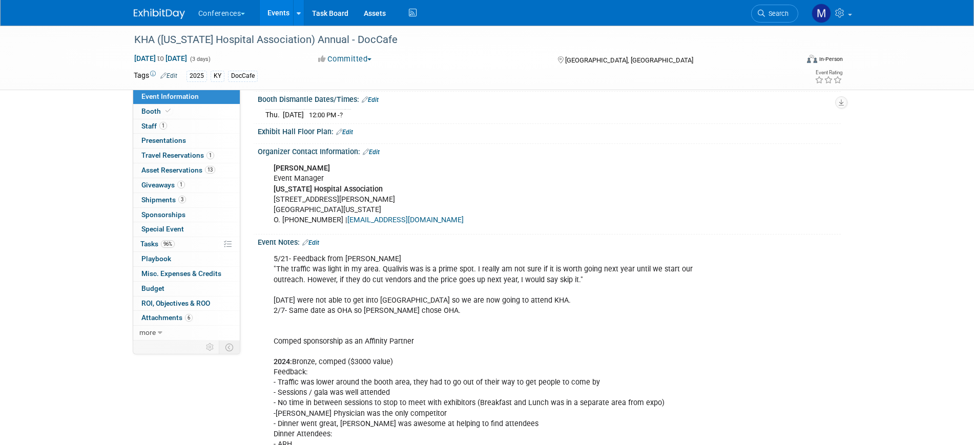
scroll to position [340, 0]
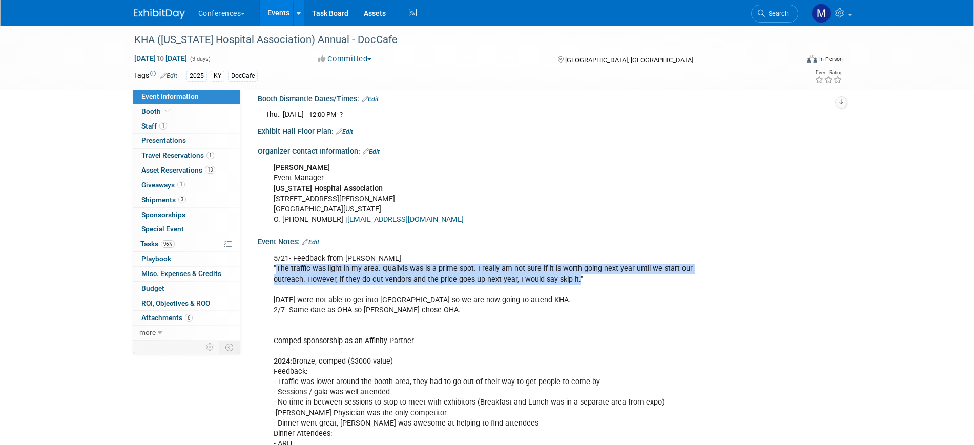
drag, startPoint x: 540, startPoint y: 279, endPoint x: 276, endPoint y: 272, distance: 264.3
click at [276, 272] on div "5/21- Feedback from Michael "The traffic was light in my area. Qualivis was is …" at bounding box center [496, 418] width 461 height 340
copy div "The traffic was light in my area. Qualivis was is a prime spot. I really am not…"
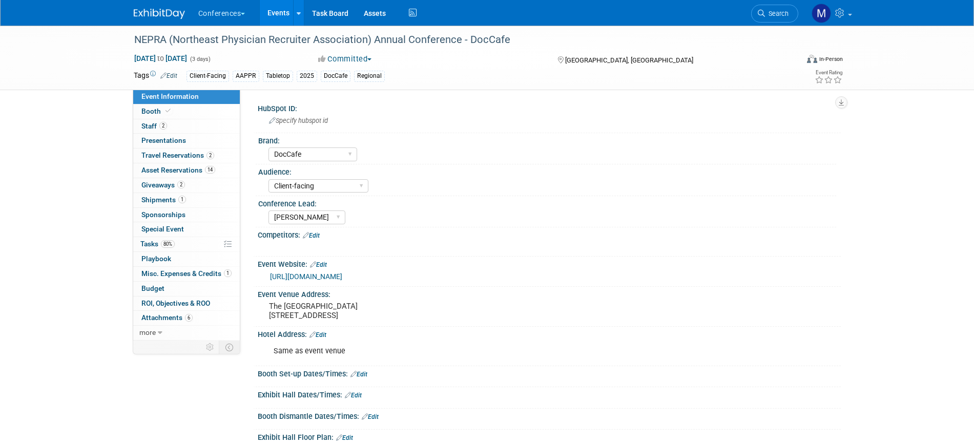
select select "DocCafe"
select select "Client-facing"
select select "[PERSON_NAME]"
click at [165, 120] on link "2 Staff 2" at bounding box center [186, 126] width 107 height 14
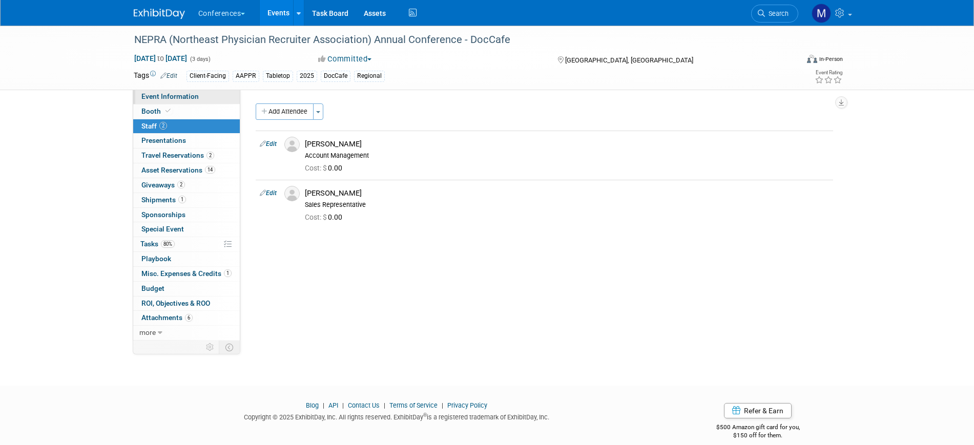
click at [192, 95] on span "Event Information" at bounding box center [169, 96] width 57 height 8
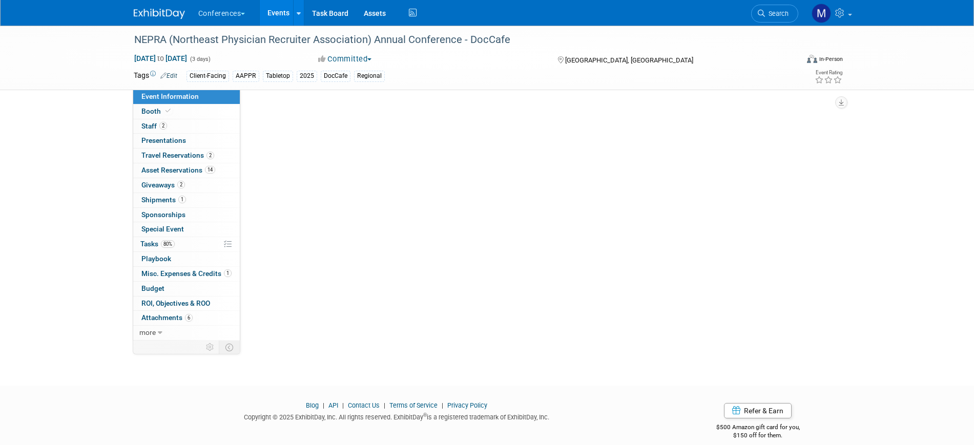
select select "DocCafe"
select select "Client-facing"
select select "[PERSON_NAME]"
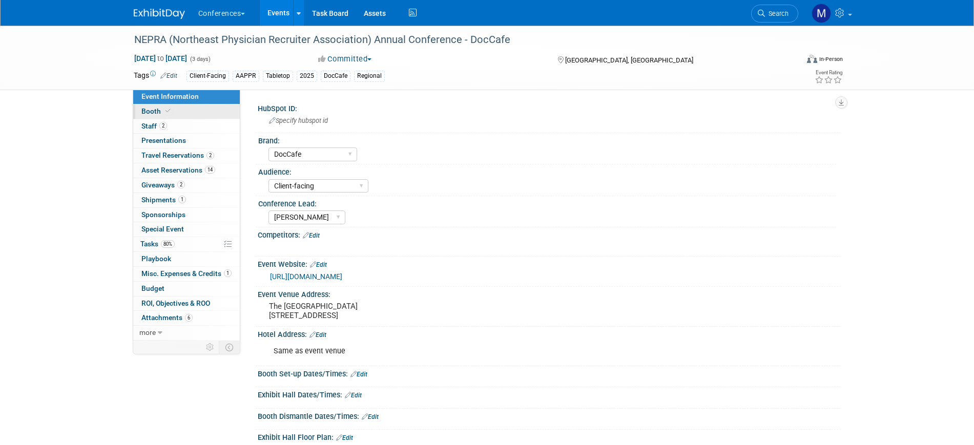
click at [188, 113] on link "Booth" at bounding box center [186, 111] width 107 height 14
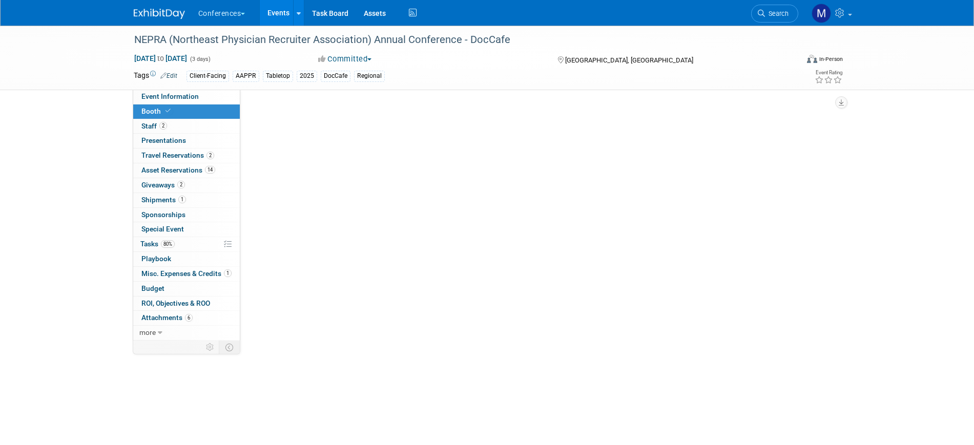
select select "6' tabletop"
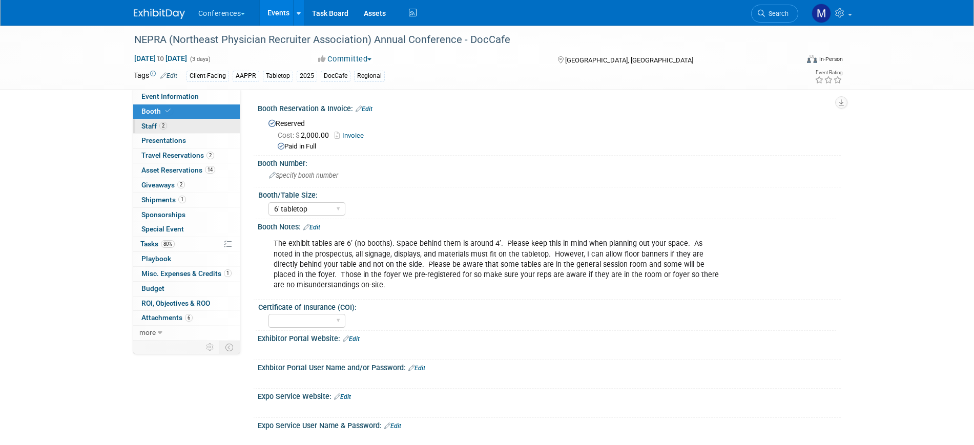
click at [210, 124] on link "2 Staff 2" at bounding box center [186, 126] width 107 height 14
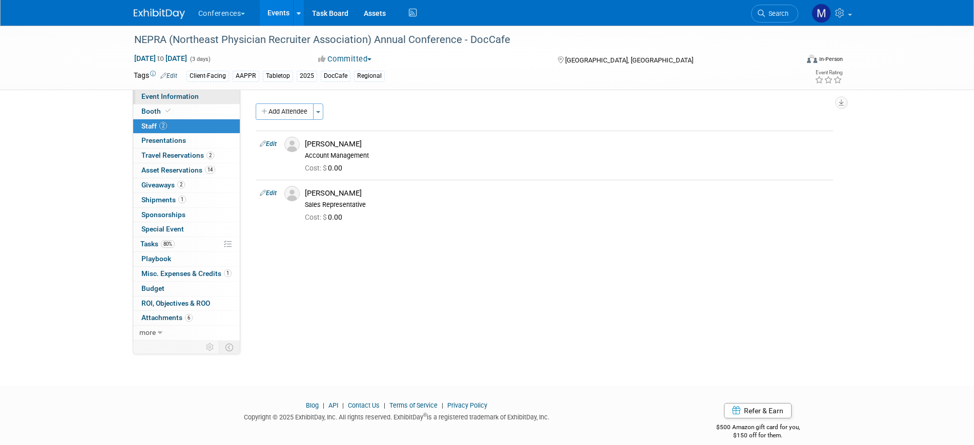
click at [225, 93] on link "Event Information" at bounding box center [186, 97] width 107 height 14
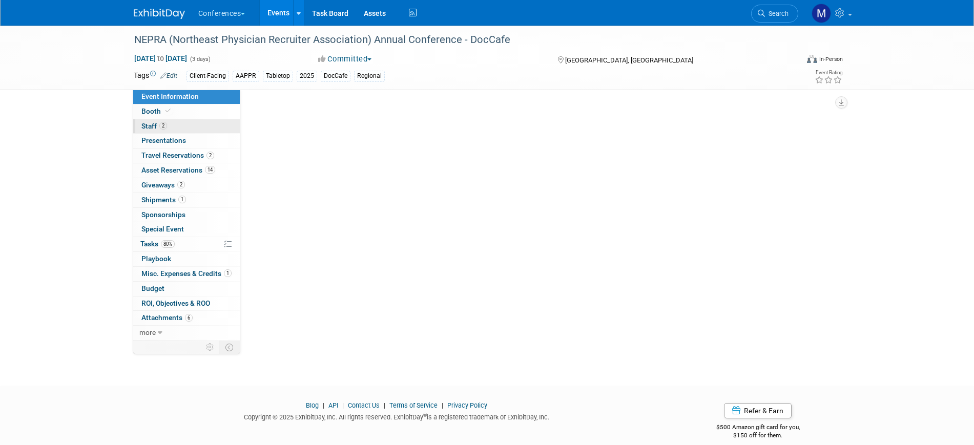
select select "DocCafe"
select select "Client-facing"
select select "[PERSON_NAME]"
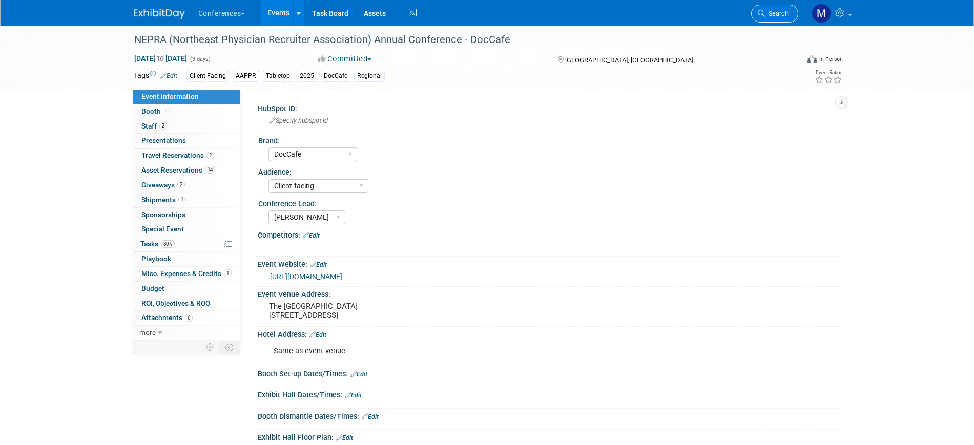
click at [767, 16] on span "Search" at bounding box center [777, 14] width 24 height 8
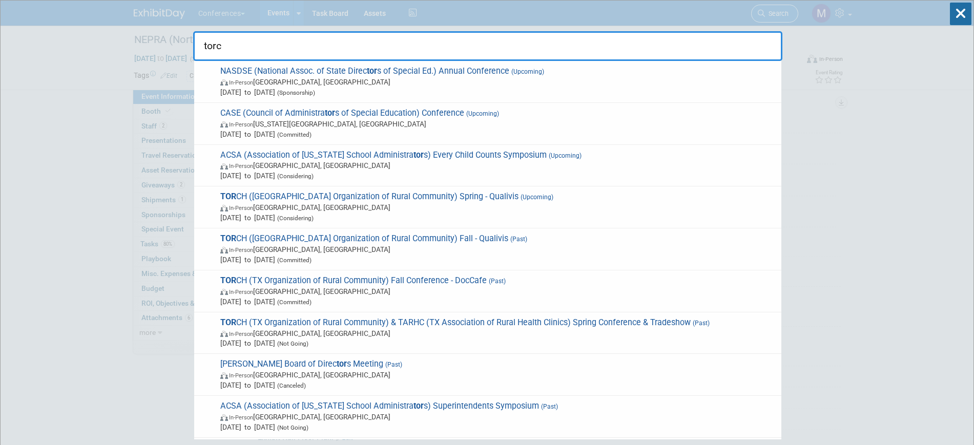
type input "torch"
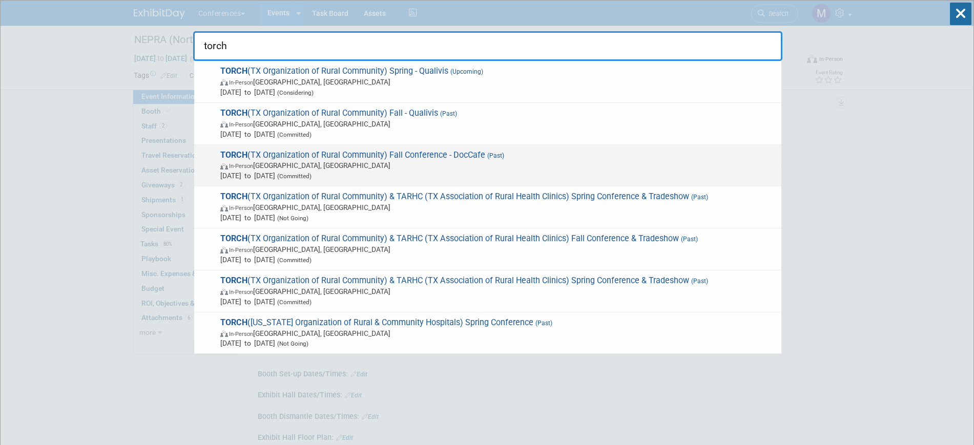
click at [348, 158] on span "TORCH (TX Organization of Rural Community) Fall Conference - DocCafe (Past) In-…" at bounding box center [496, 165] width 559 height 31
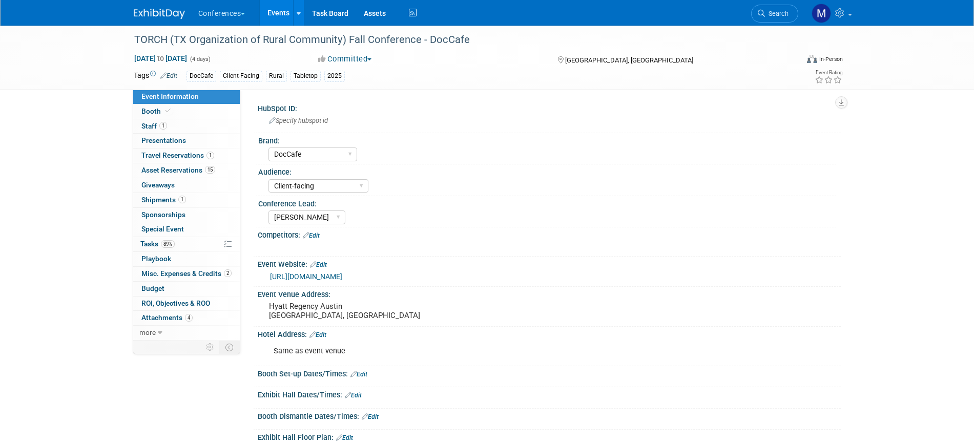
select select "DocCafe"
select select "Client-facing"
select select "Marygrace"
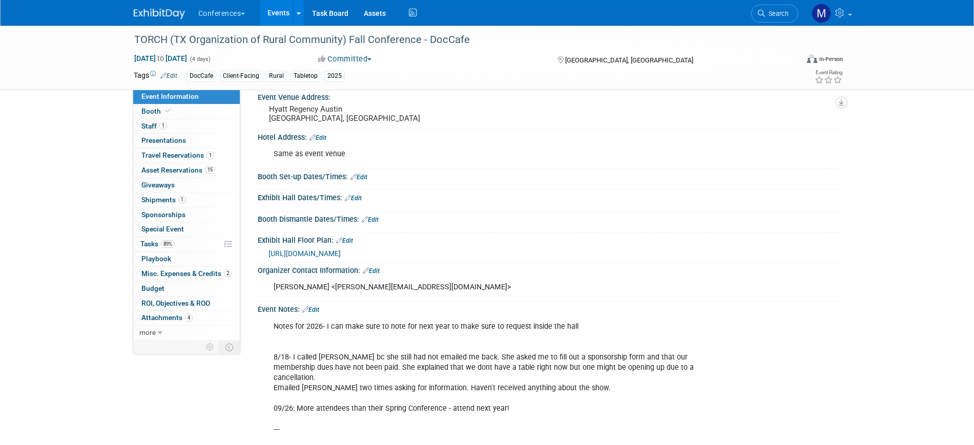
scroll to position [316, 0]
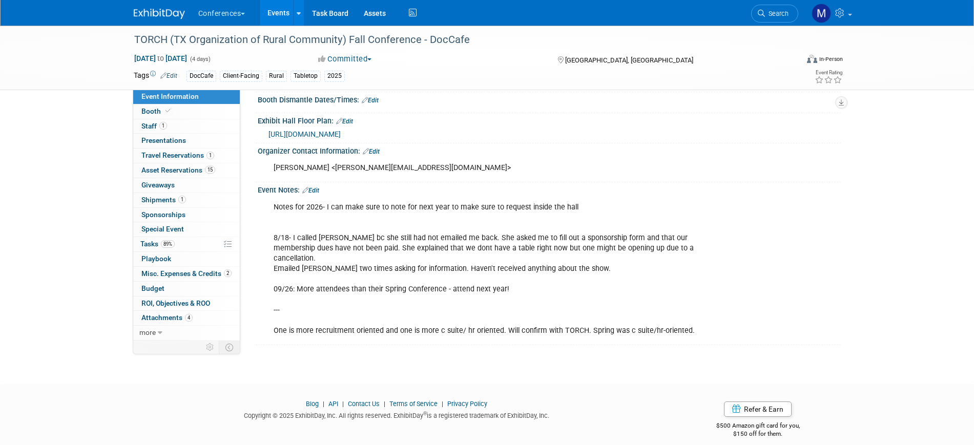
click at [595, 204] on div "Notes for 2026- I can make sure to note for next year to make sure to request i…" at bounding box center [496, 269] width 461 height 144
click at [587, 206] on div "Notes for 2026- I can make sure to note for next year to make sure to request i…" at bounding box center [496, 269] width 461 height 144
click at [319, 189] on link "Edit" at bounding box center [310, 190] width 17 height 7
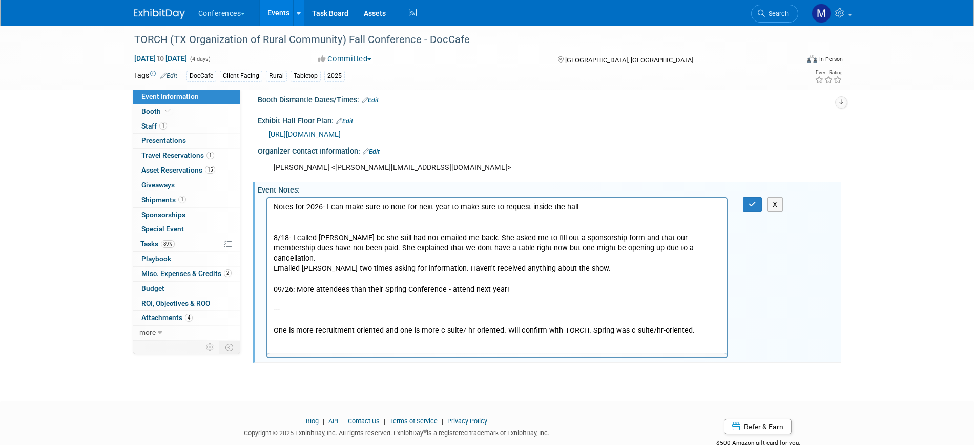
scroll to position [0, 0]
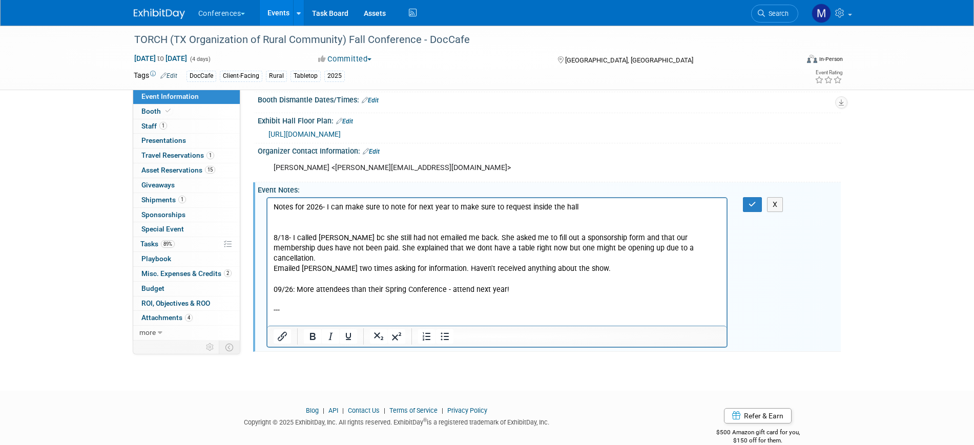
click at [621, 205] on p "Notes for 2026- I can make sure to note for next year to make sure to request i…" at bounding box center [497, 269] width 448 height 134
click at [747, 205] on button "button" at bounding box center [752, 204] width 19 height 15
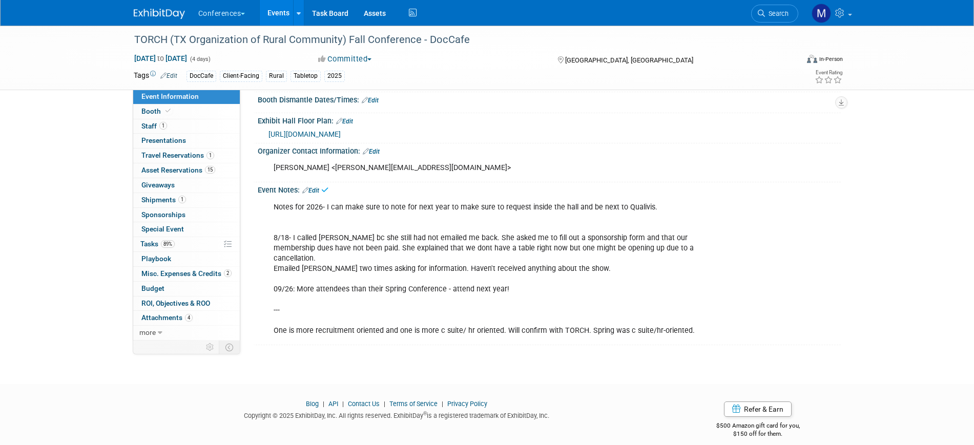
click at [189, 95] on span "Event Information" at bounding box center [169, 96] width 57 height 8
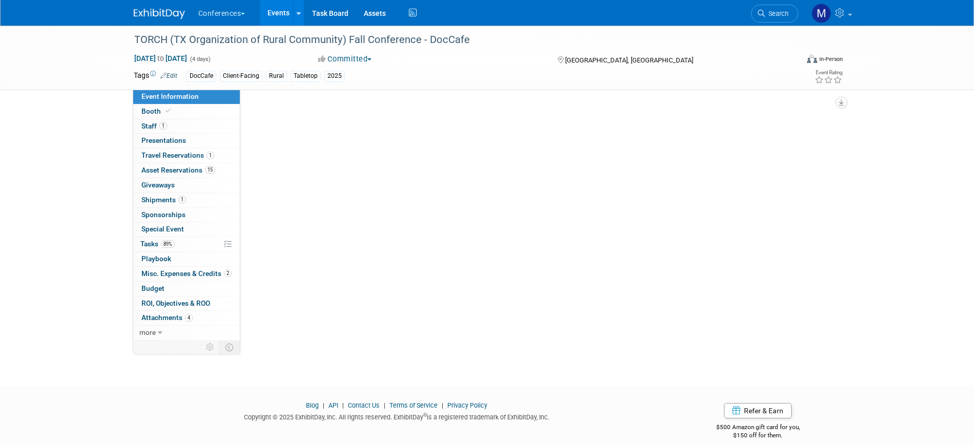
select select "DocCafe"
select select "Client-facing"
select select "[PERSON_NAME]"
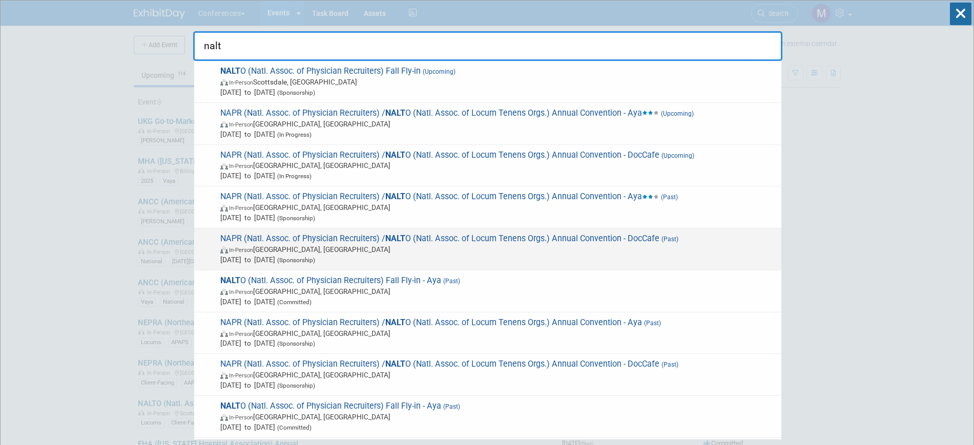
type input "nalt"
click at [449, 239] on span "NAPR (Natl. Assoc. of Physician Recruiters) / NALT O (Natl. Assoc. of Locum Ten…" at bounding box center [496, 249] width 559 height 31
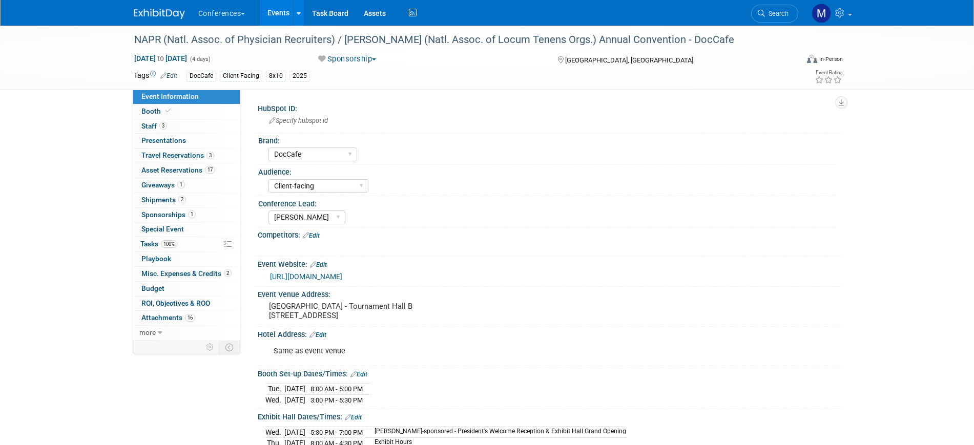
select select "DocCafe"
select select "Client-facing"
select select "[PERSON_NAME]"
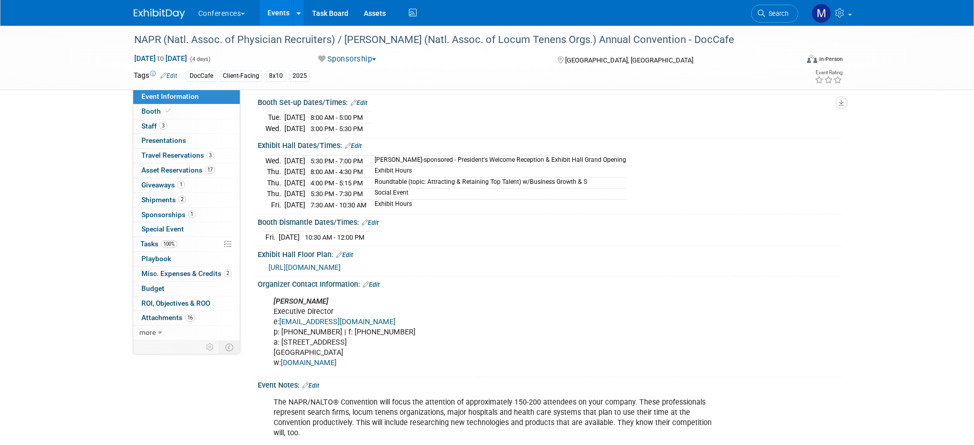
scroll to position [381, 0]
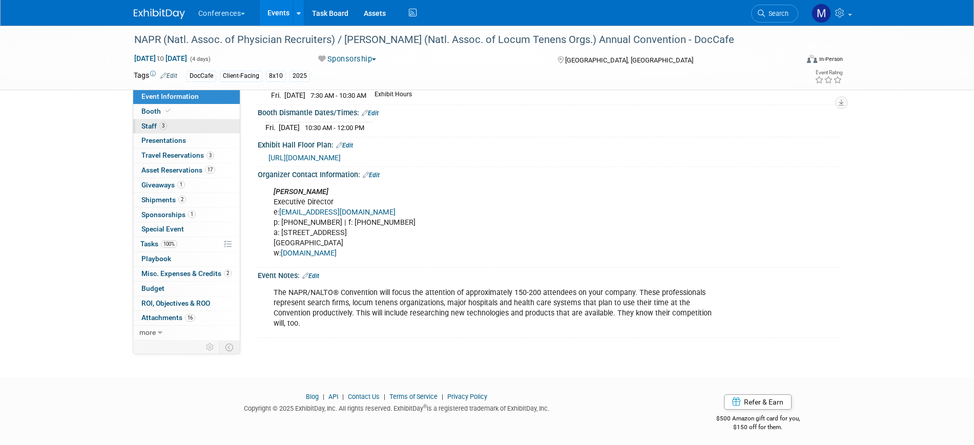
click at [168, 127] on link "3 Staff 3" at bounding box center [186, 126] width 107 height 14
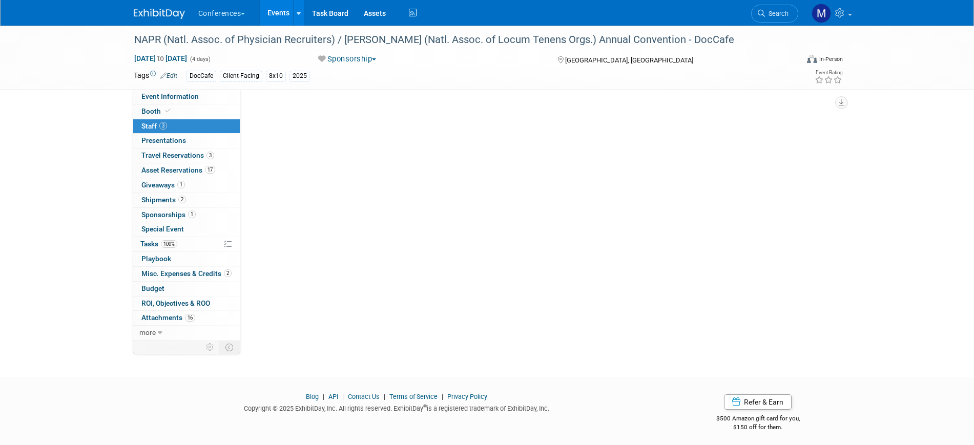
scroll to position [0, 0]
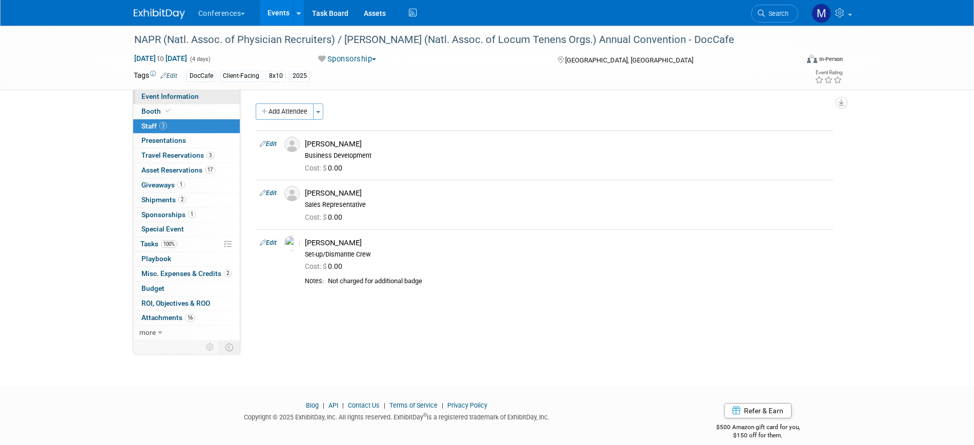
click at [210, 100] on link "Event Information" at bounding box center [186, 97] width 107 height 14
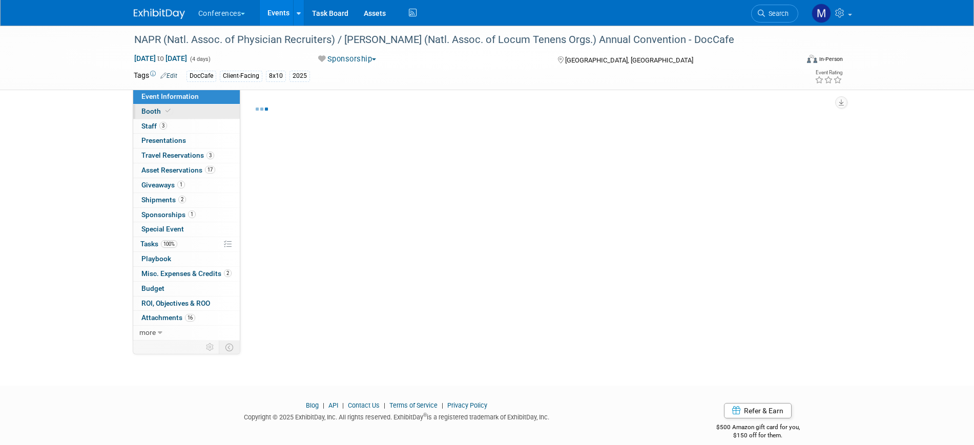
select select "DocCafe"
select select "Client-facing"
select select "[PERSON_NAME]"
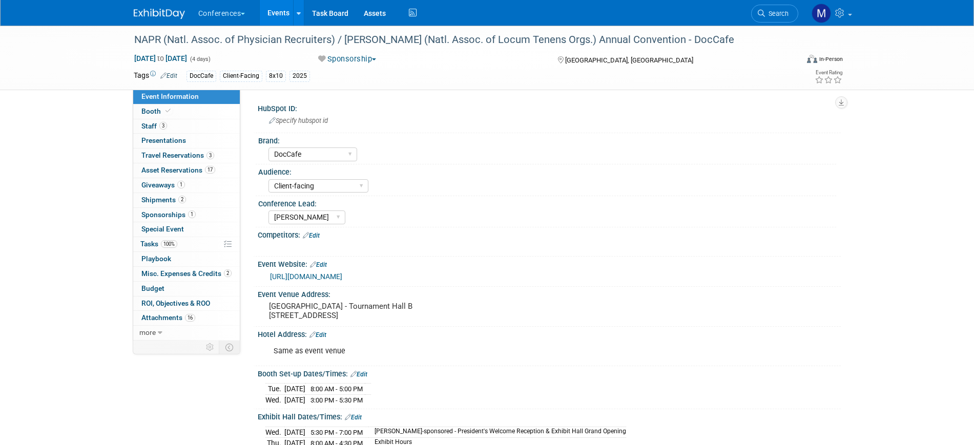
click at [324, 235] on div "Competitors: Edit" at bounding box center [549, 233] width 583 height 13
click at [320, 235] on link "Edit" at bounding box center [311, 235] width 17 height 7
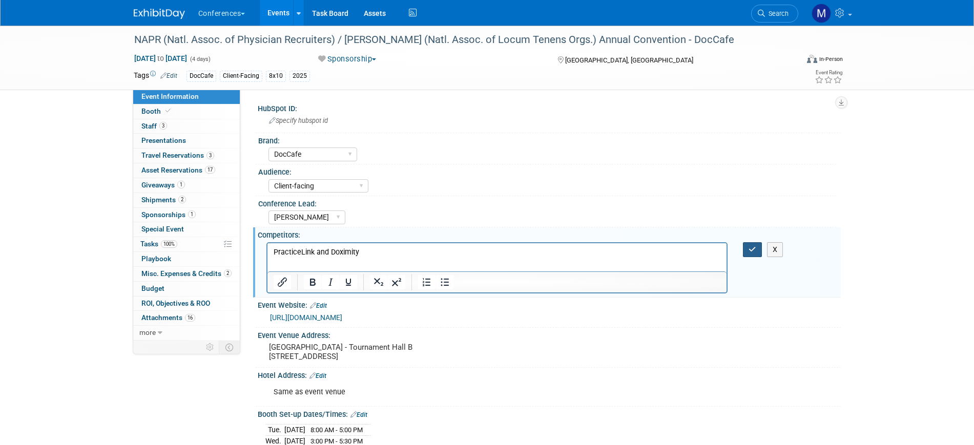
click at [747, 248] on button "button" at bounding box center [752, 249] width 19 height 15
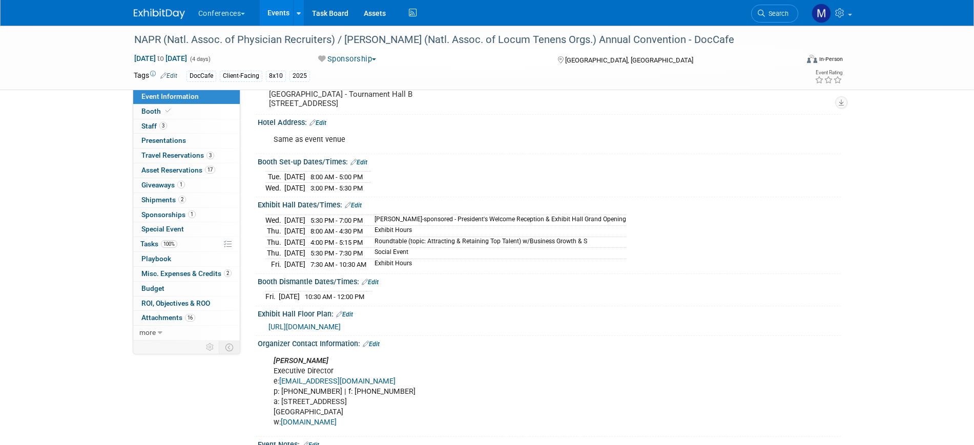
scroll to position [333, 0]
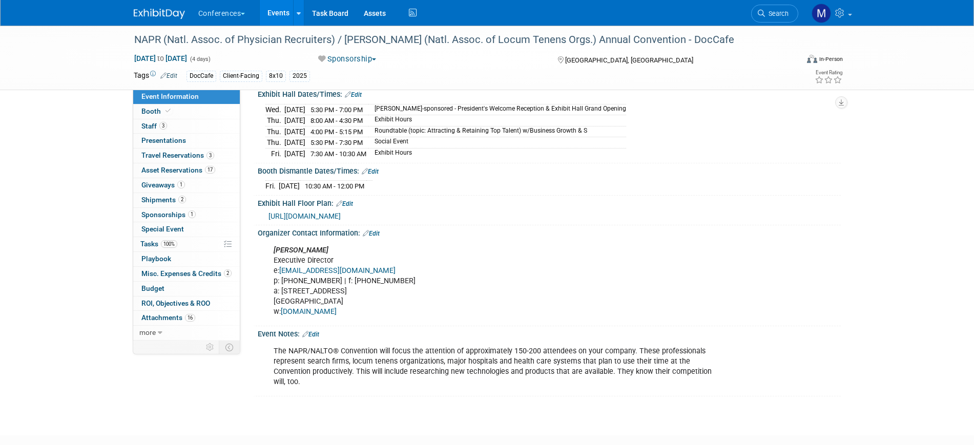
click at [167, 91] on link "Event Information" at bounding box center [186, 97] width 107 height 14
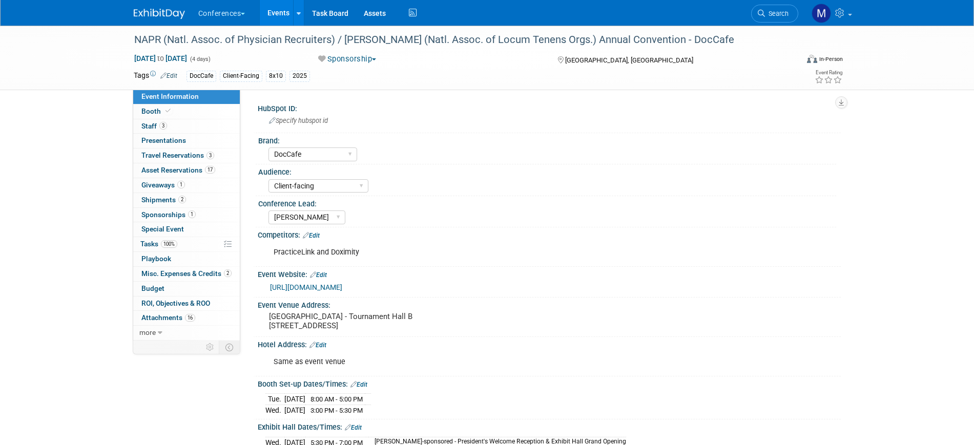
select select "DocCafe"
select select "Client-facing"
select select "[PERSON_NAME]"
click at [342, 285] on link "[URL][DOMAIN_NAME]" at bounding box center [306, 287] width 72 height 8
click at [763, 14] on icon at bounding box center [760, 13] width 7 height 7
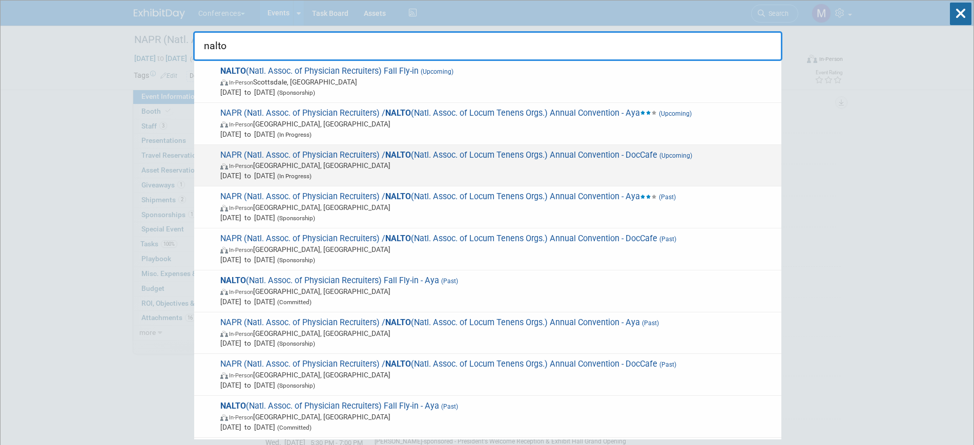
type input "nalto"
click at [581, 177] on span "[DATE] to [DATE] (In Progress)" at bounding box center [498, 176] width 556 height 10
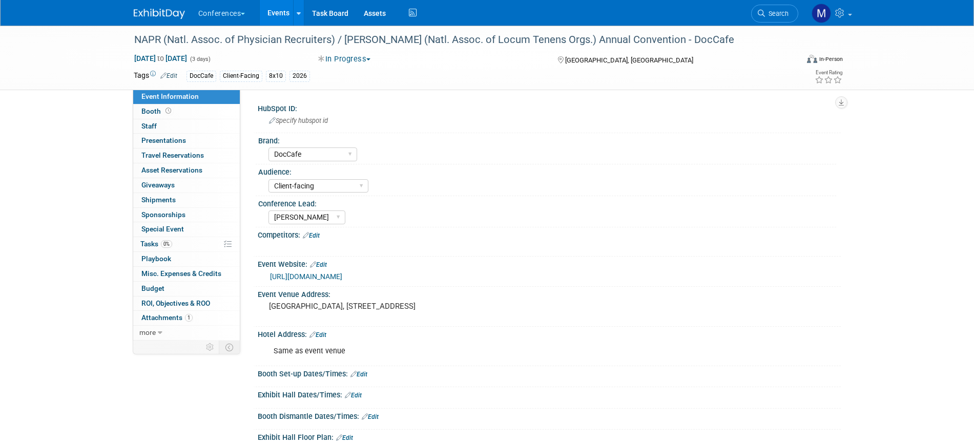
select select "DocCafe"
select select "Client-facing"
select select "[PERSON_NAME]"
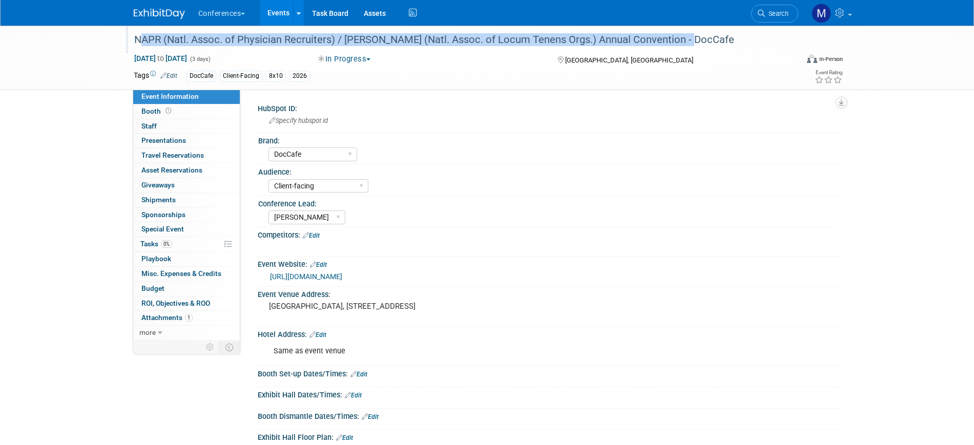
drag, startPoint x: 133, startPoint y: 37, endPoint x: 689, endPoint y: 32, distance: 556.7
click at [689, 32] on div "NAPR (Natl. Assoc. of Physician Recruiters) / [PERSON_NAME] (Natl. Assoc. of Lo…" at bounding box center [457, 40] width 652 height 18
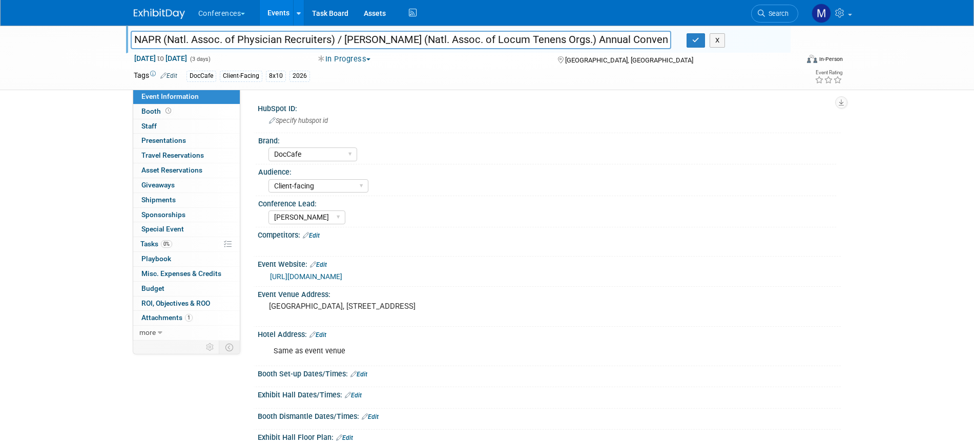
scroll to position [0, 18]
drag, startPoint x: 134, startPoint y: 36, endPoint x: 709, endPoint y: 36, distance: 575.6
click at [709, 36] on div "NAPR (Natl. Assoc. of Physician Recruiters) / NALTO (Natl. Assoc. of Locum Tene…" at bounding box center [456, 40] width 667 height 15
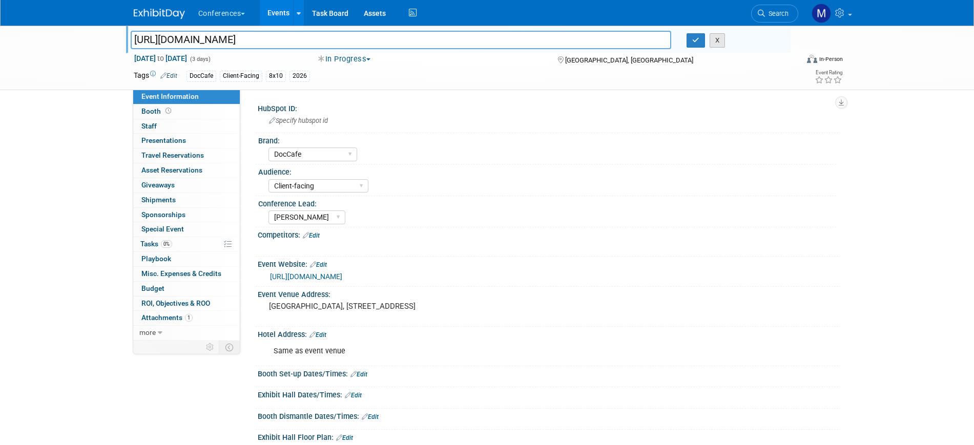
scroll to position [0, 73]
type input "NAPR (Natl. Assoc. of Physician Recruiters) / [PERSON_NAME] (Natl. Assoc. of Lo…"
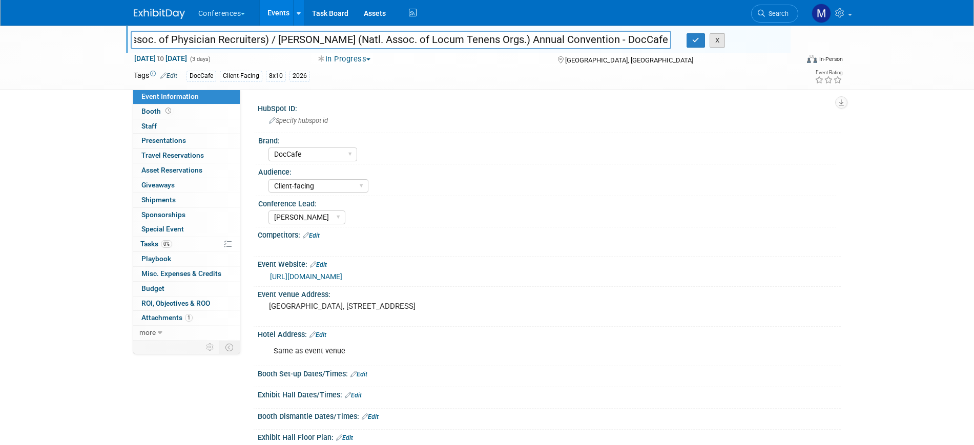
scroll to position [0, 18]
click at [473, 29] on div at bounding box center [461, 30] width 660 height 9
click at [342, 272] on link "https://www.nalto.org/event/2026-nalto-napr-convention/" at bounding box center [306, 276] width 72 height 8
click at [692, 35] on button "button" at bounding box center [695, 40] width 18 height 14
